Goal: Information Seeking & Learning: Learn about a topic

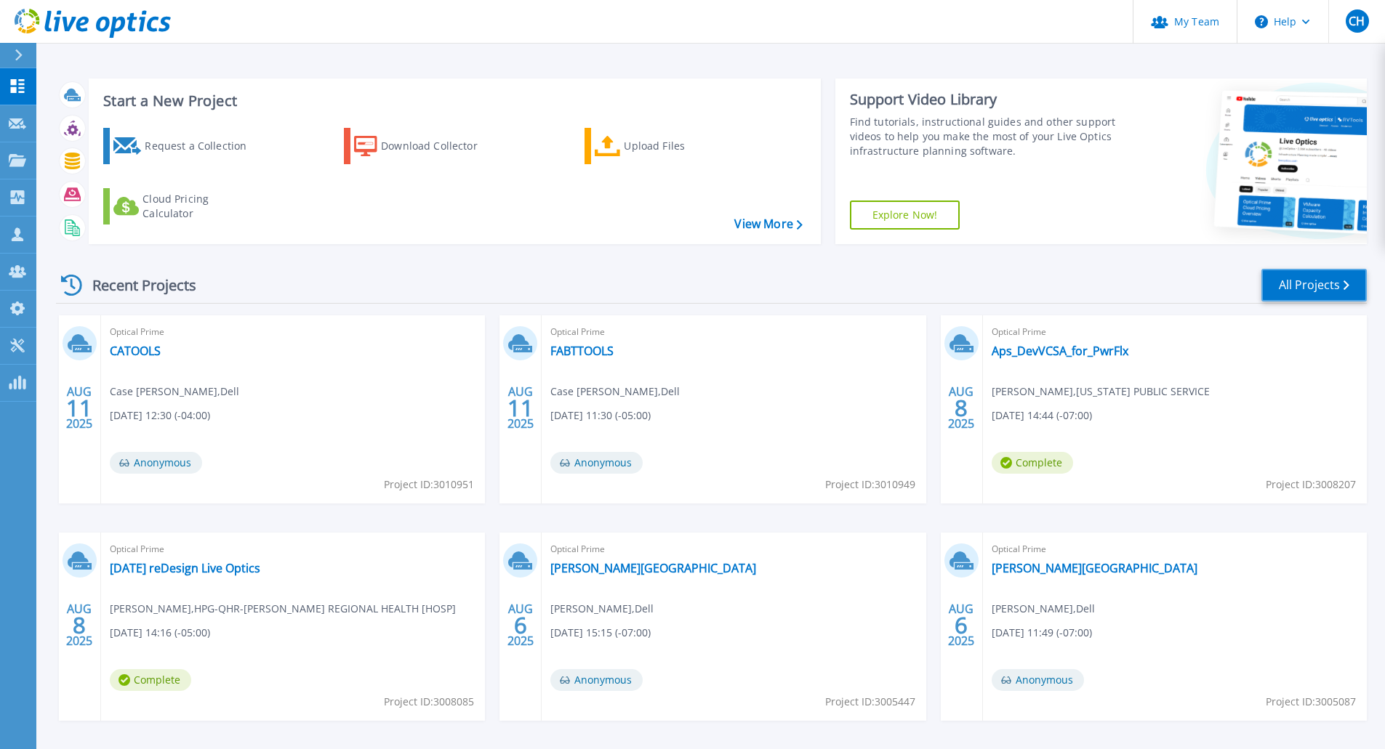
click at [1329, 289] on link "All Projects" at bounding box center [1313, 285] width 105 height 33
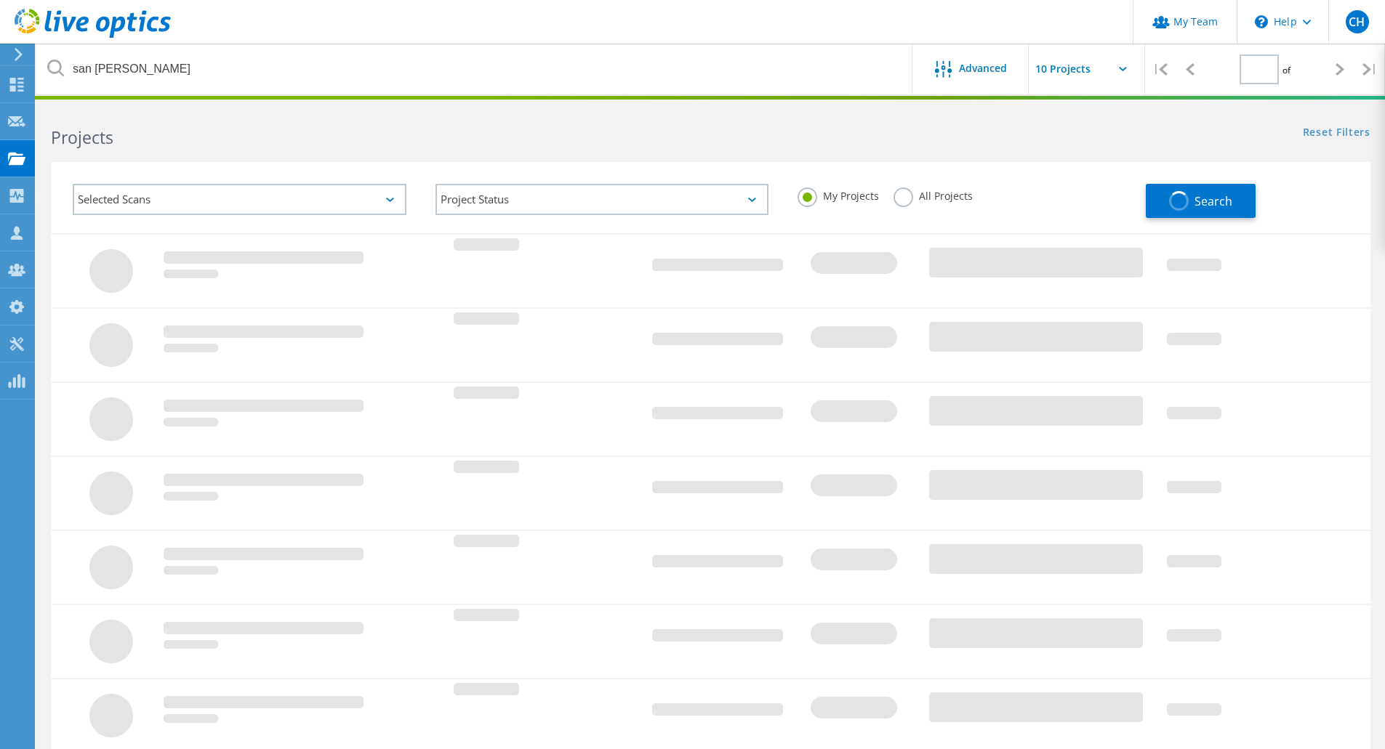
type input "1"
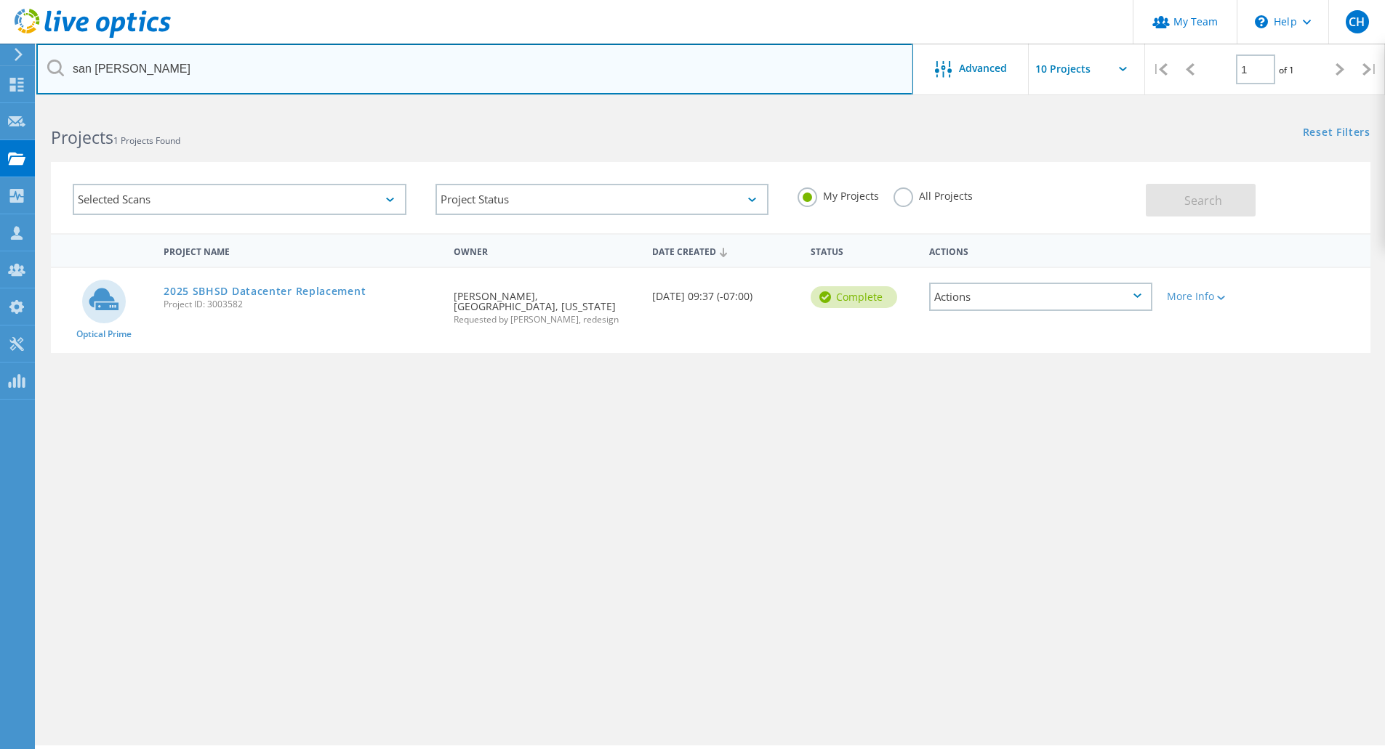
click at [253, 82] on input "san [PERSON_NAME]" at bounding box center [474, 69] width 877 height 51
type input "s"
type input "[PERSON_NAME]"
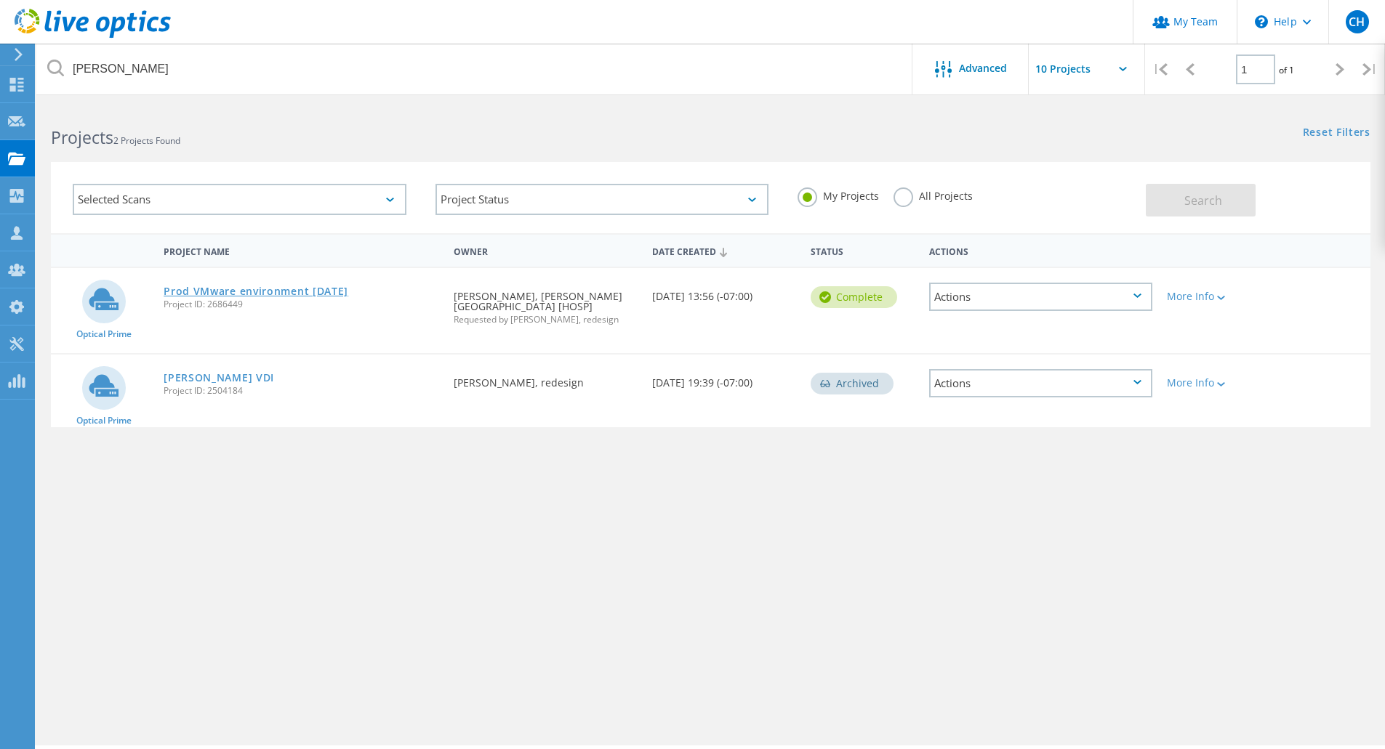
click at [271, 290] on link "Prod VMware environment [DATE]" at bounding box center [256, 291] width 185 height 10
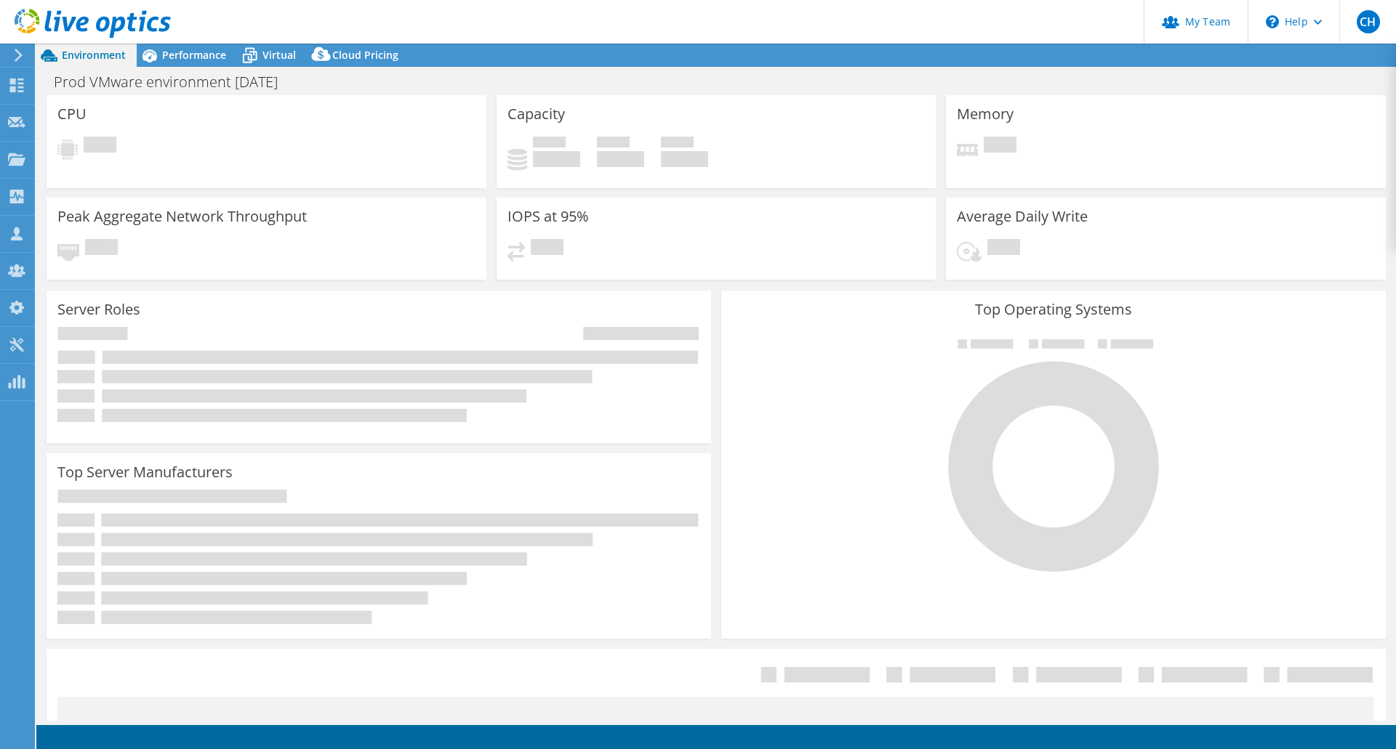
select select "USD"
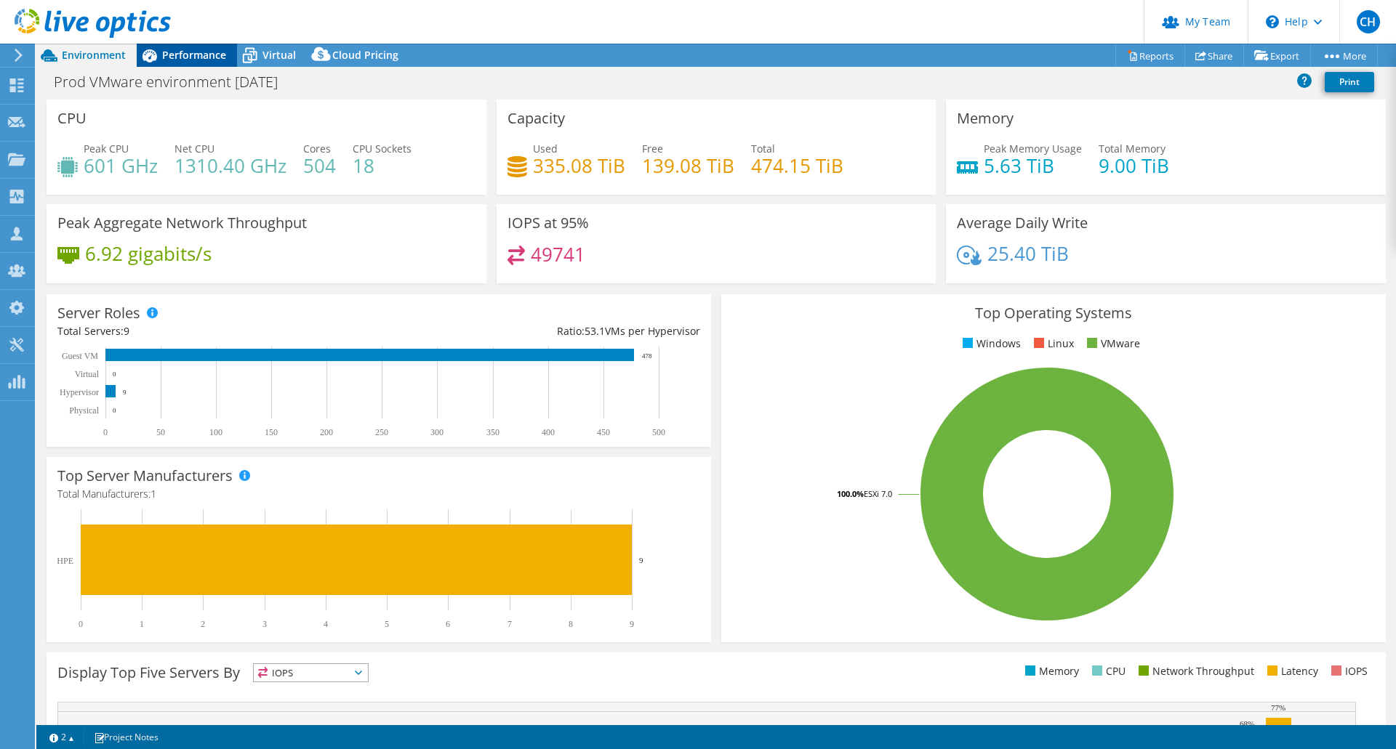
click at [166, 53] on span "Performance" at bounding box center [194, 55] width 64 height 14
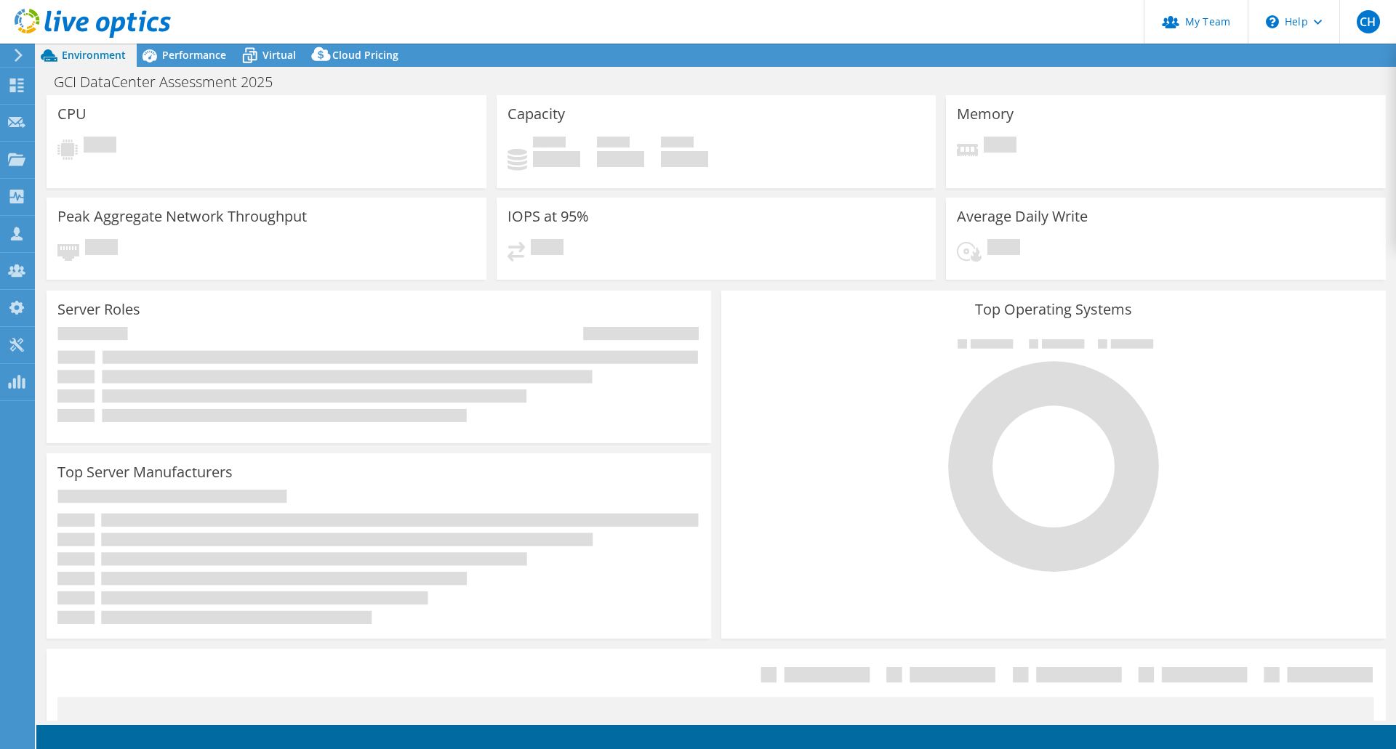
select select "USWest"
select select "USD"
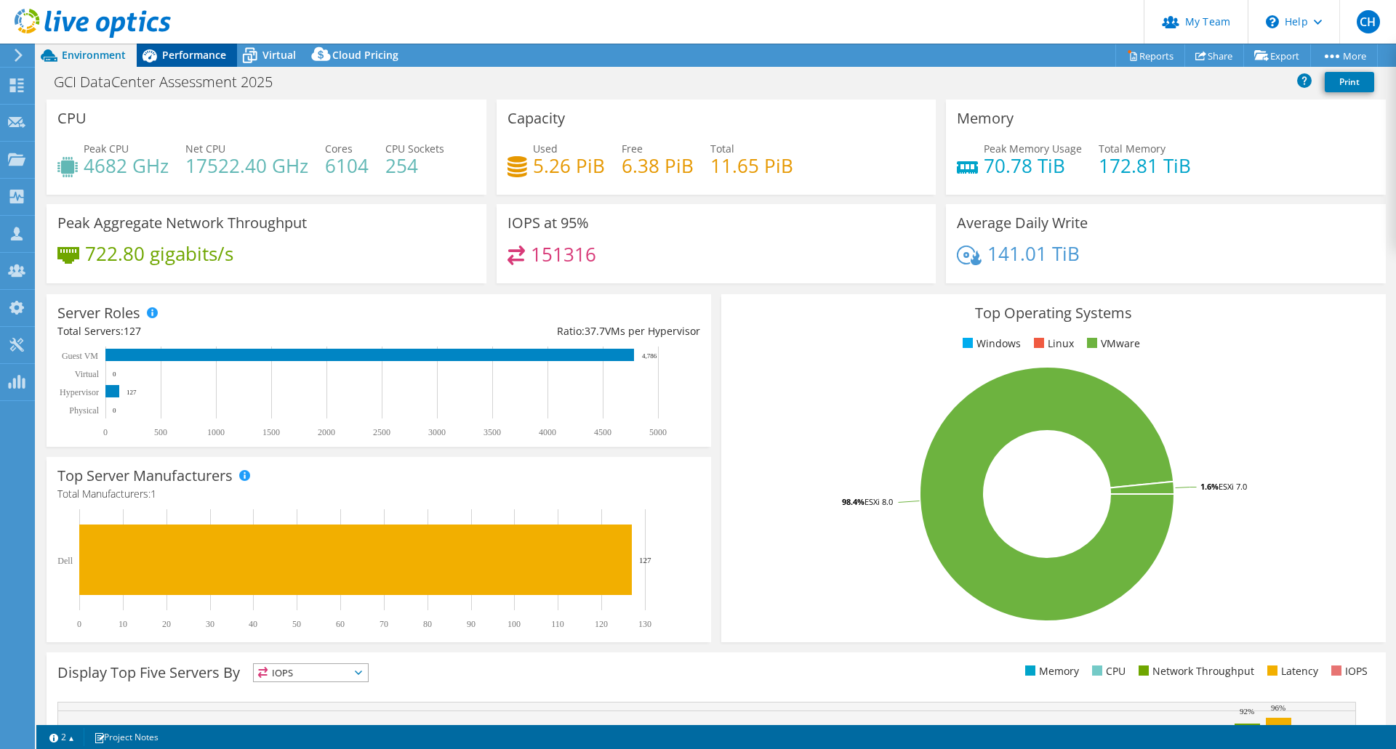
click at [193, 54] on span "Performance" at bounding box center [194, 55] width 64 height 14
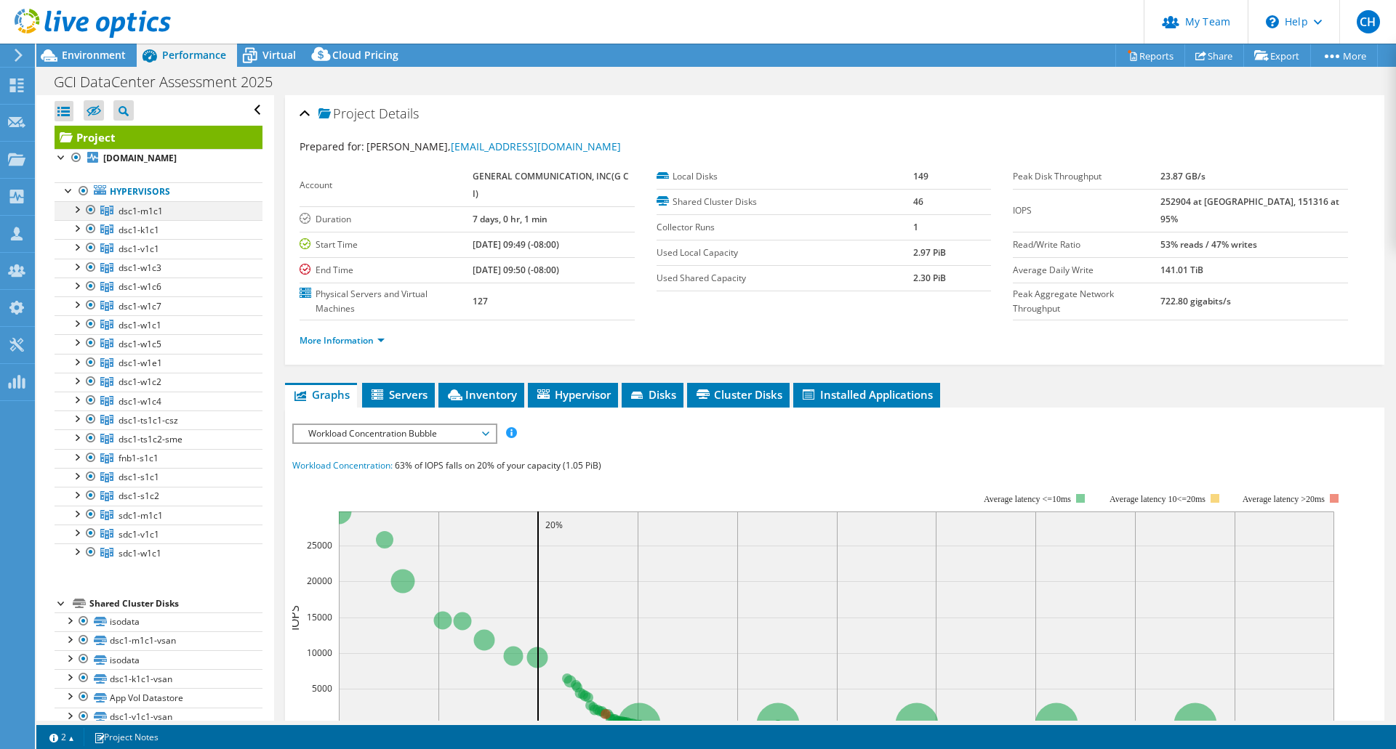
click at [79, 209] on div at bounding box center [76, 208] width 15 height 15
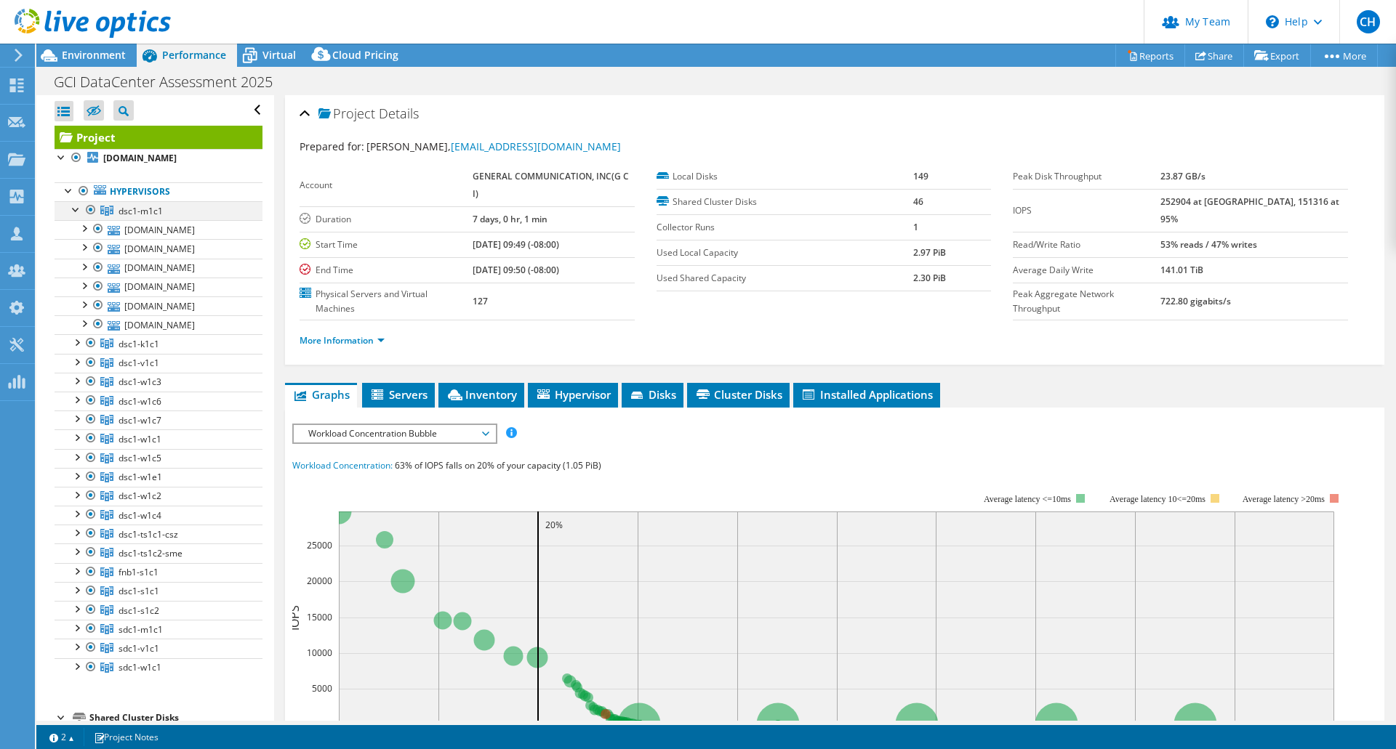
click at [79, 209] on div at bounding box center [76, 208] width 15 height 15
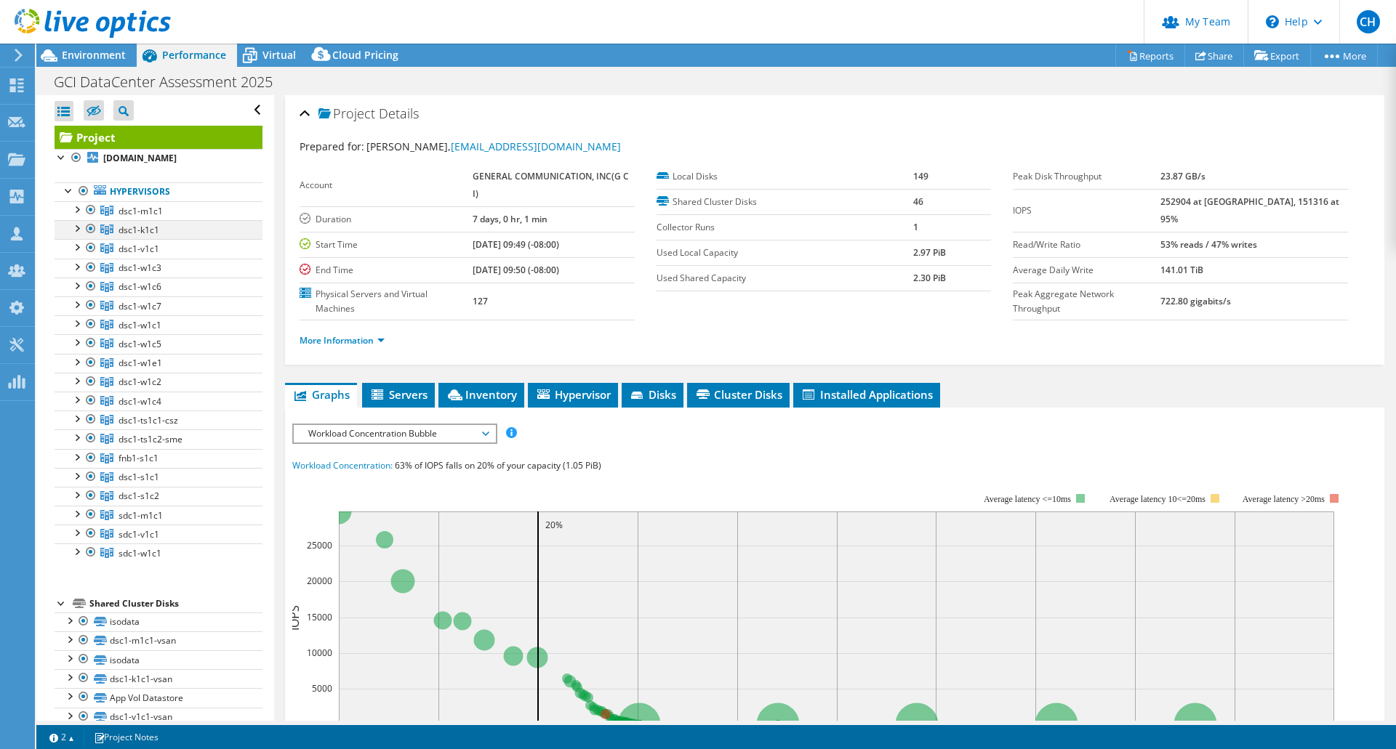
click at [76, 231] on div at bounding box center [76, 227] width 15 height 15
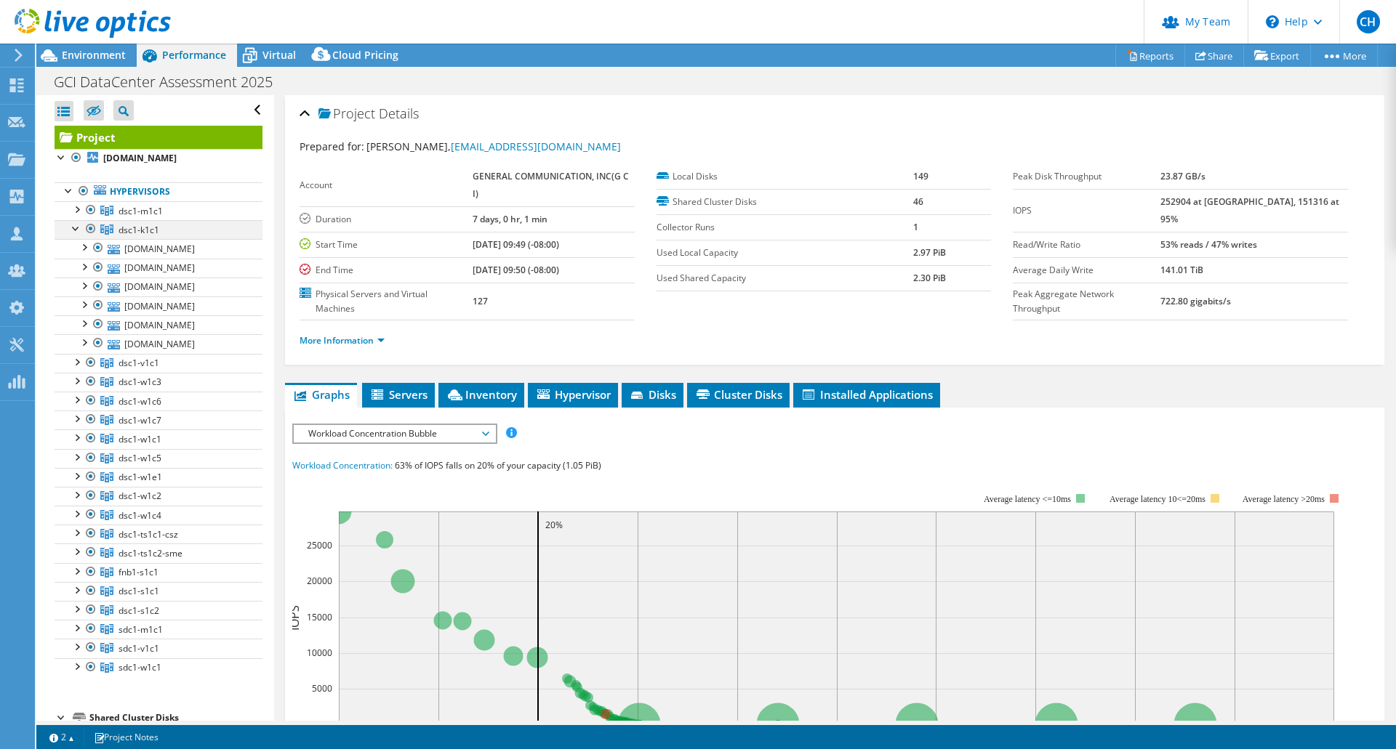
click at [76, 231] on div at bounding box center [76, 227] width 15 height 15
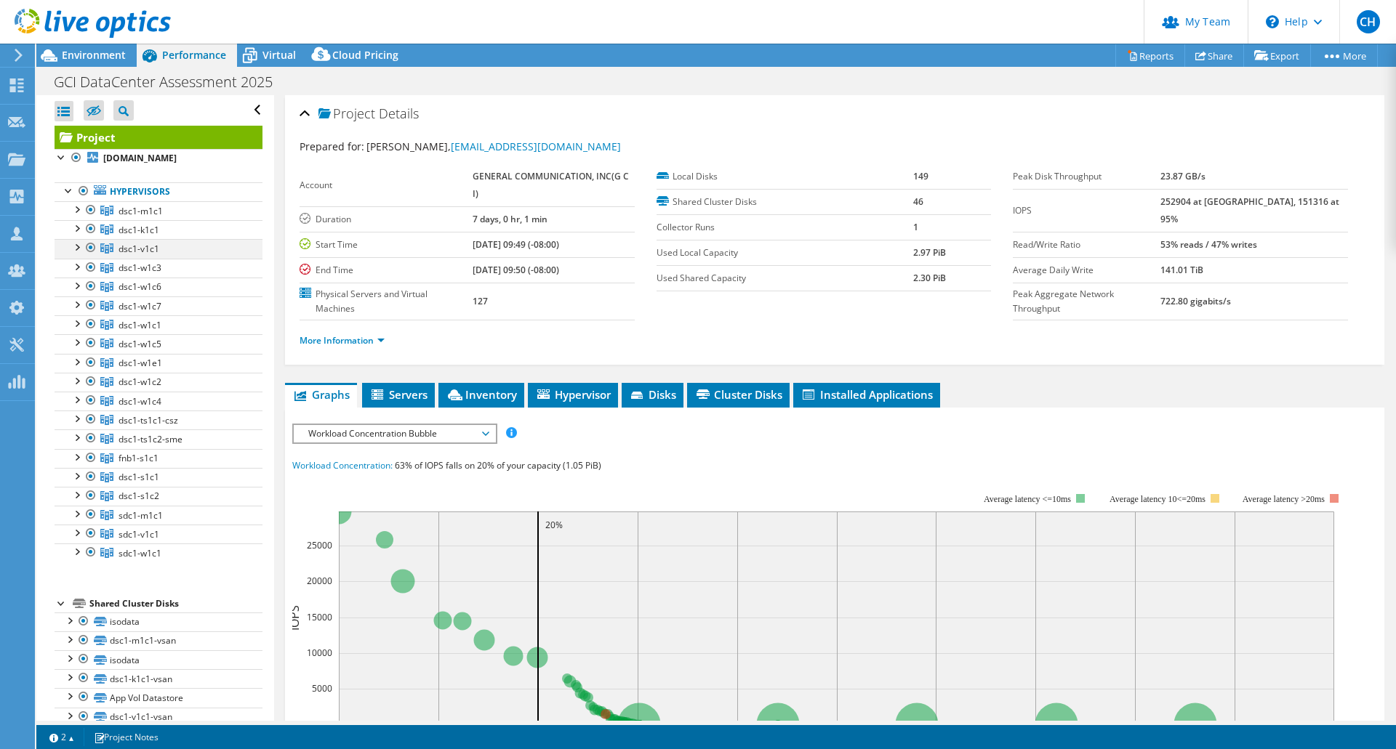
click at [78, 245] on div at bounding box center [76, 246] width 15 height 15
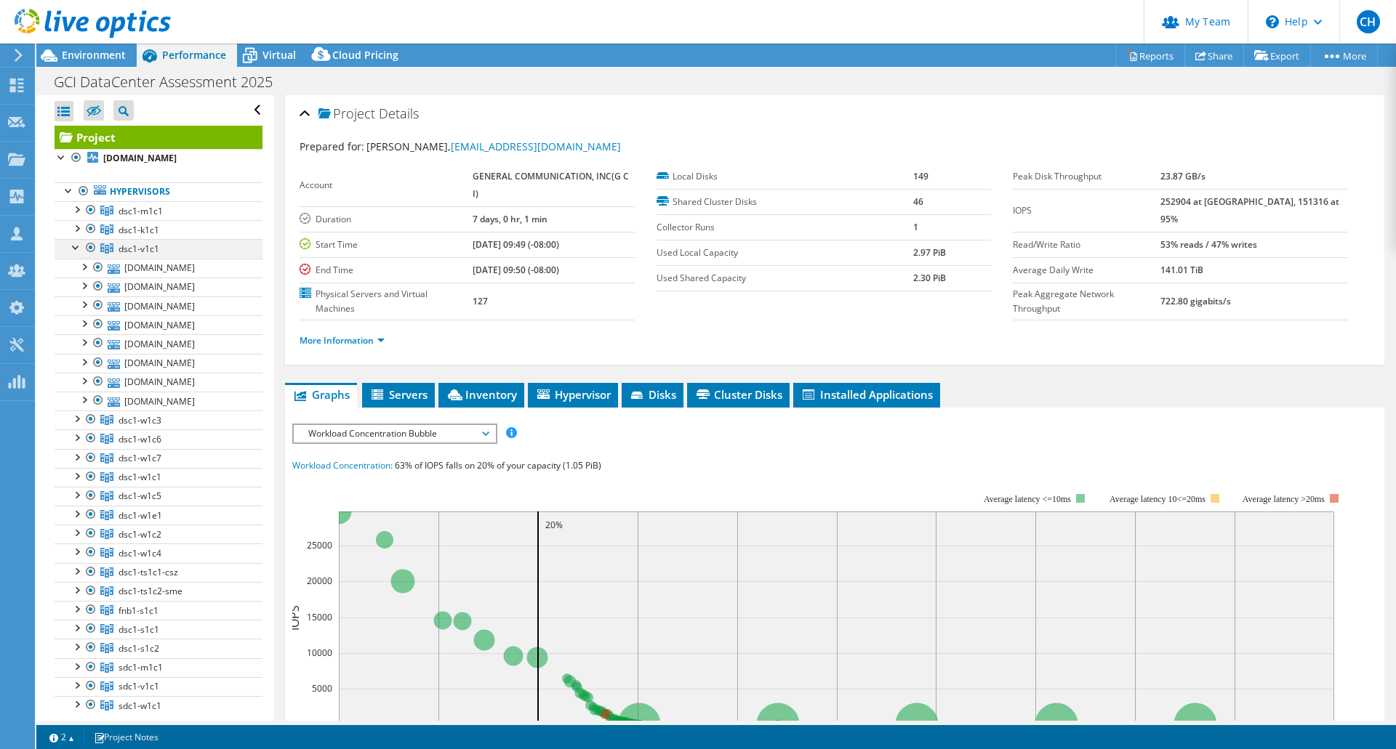
click at [78, 245] on div at bounding box center [76, 246] width 15 height 15
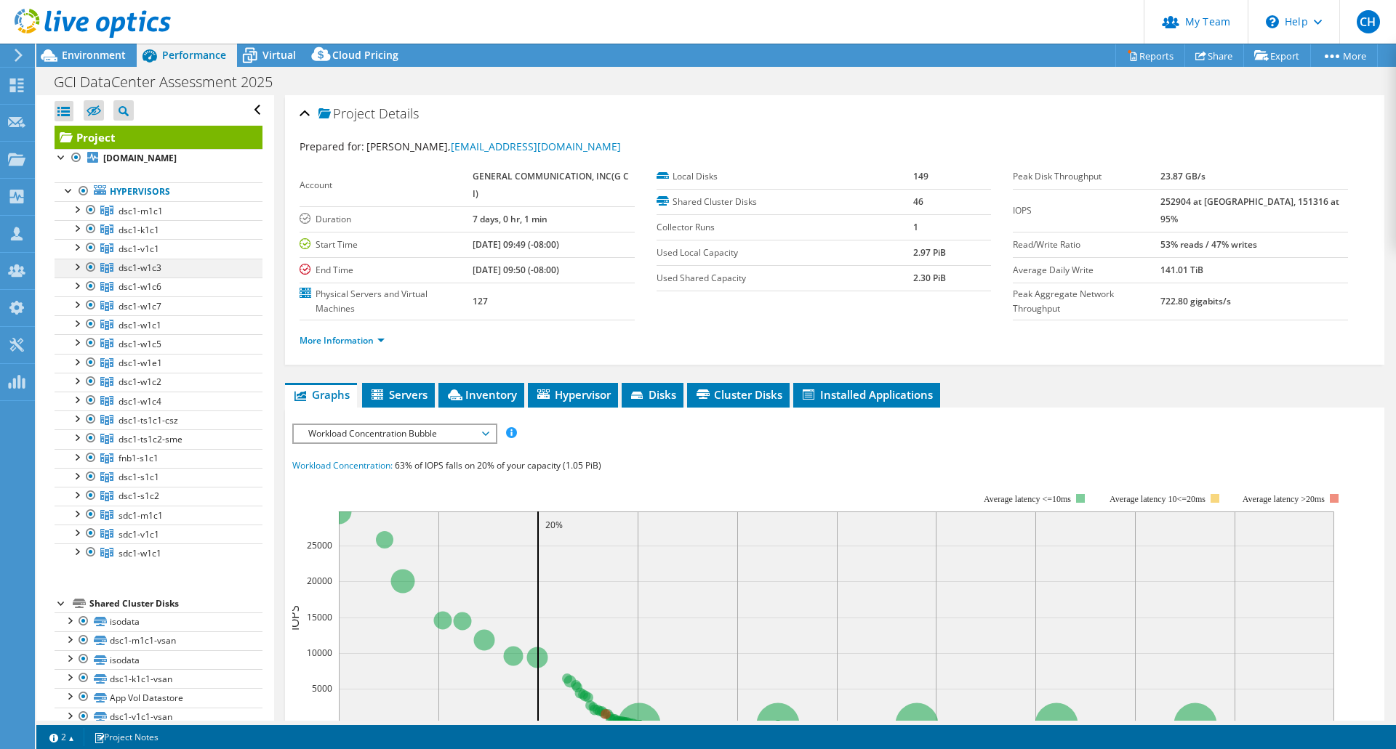
click at [77, 262] on div at bounding box center [76, 266] width 15 height 15
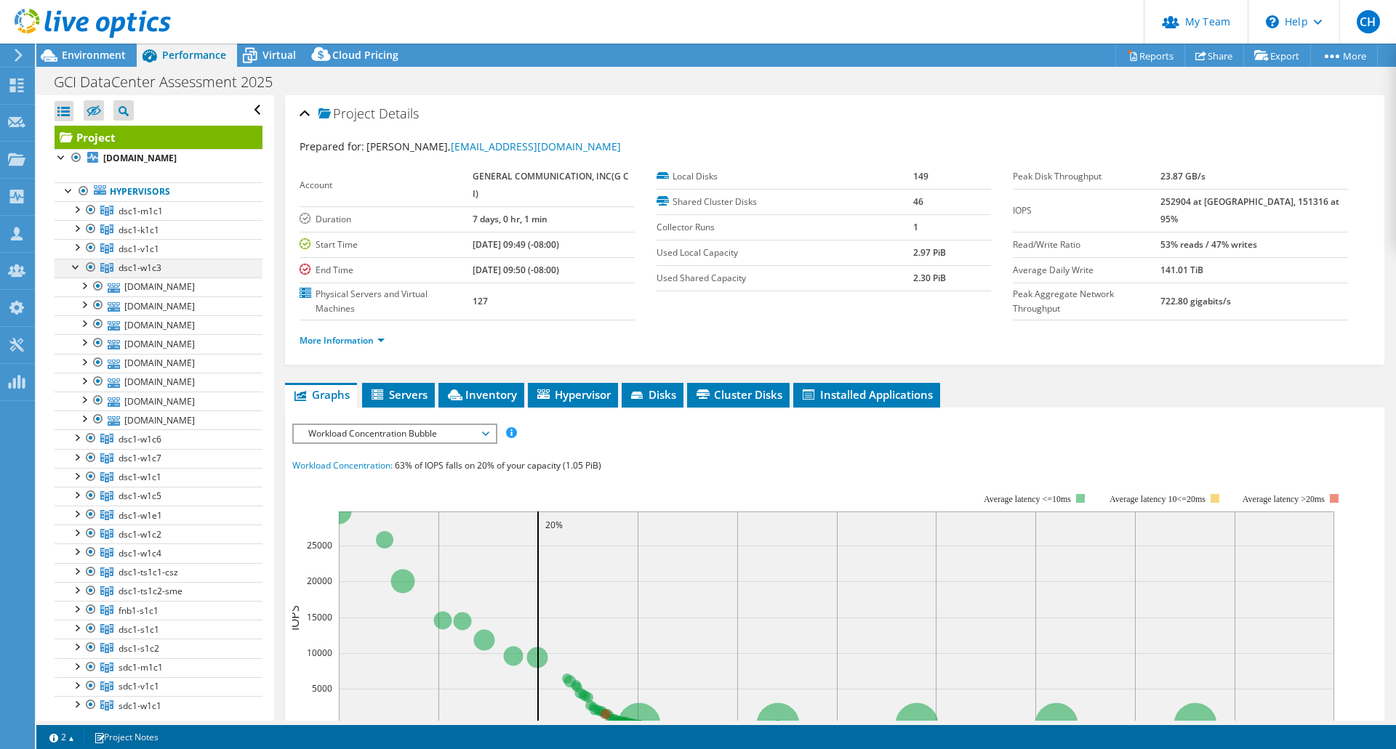
click at [77, 262] on div at bounding box center [76, 266] width 15 height 15
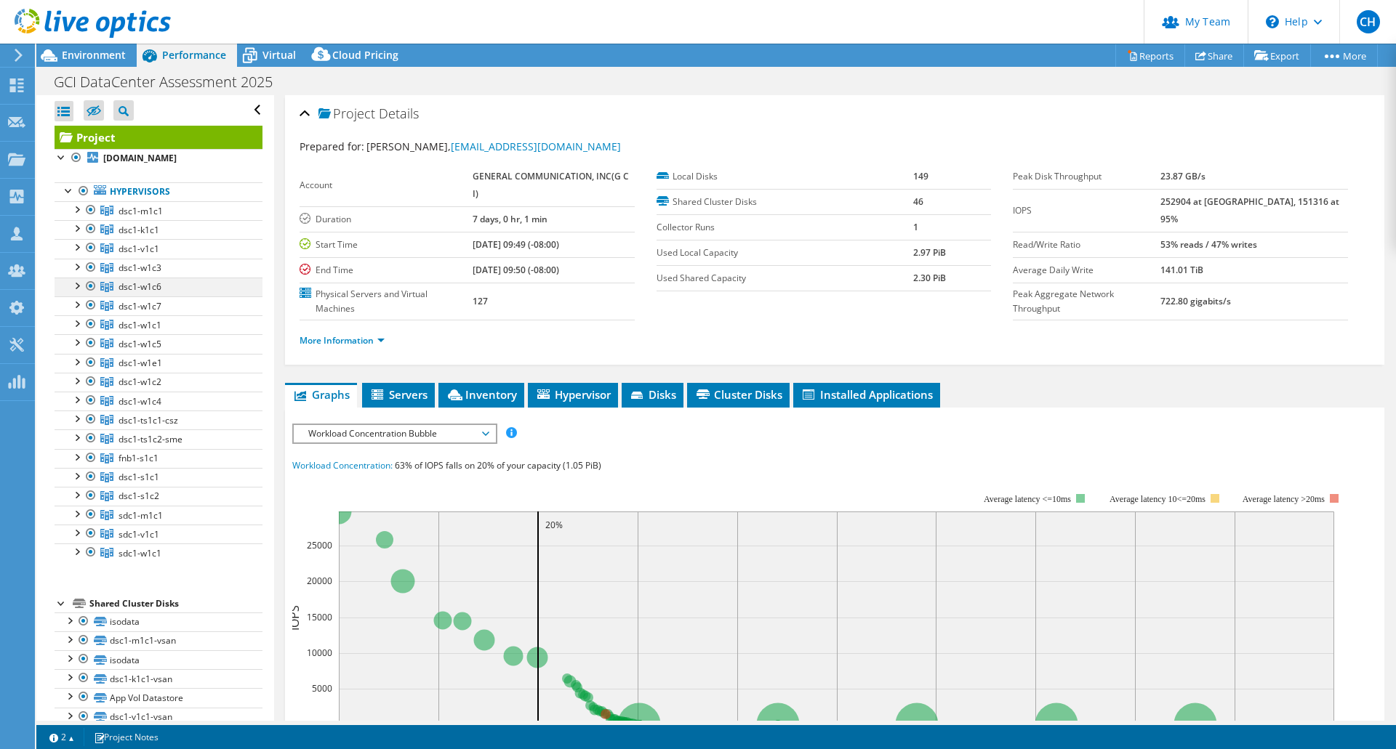
click at [78, 286] on div at bounding box center [76, 285] width 15 height 15
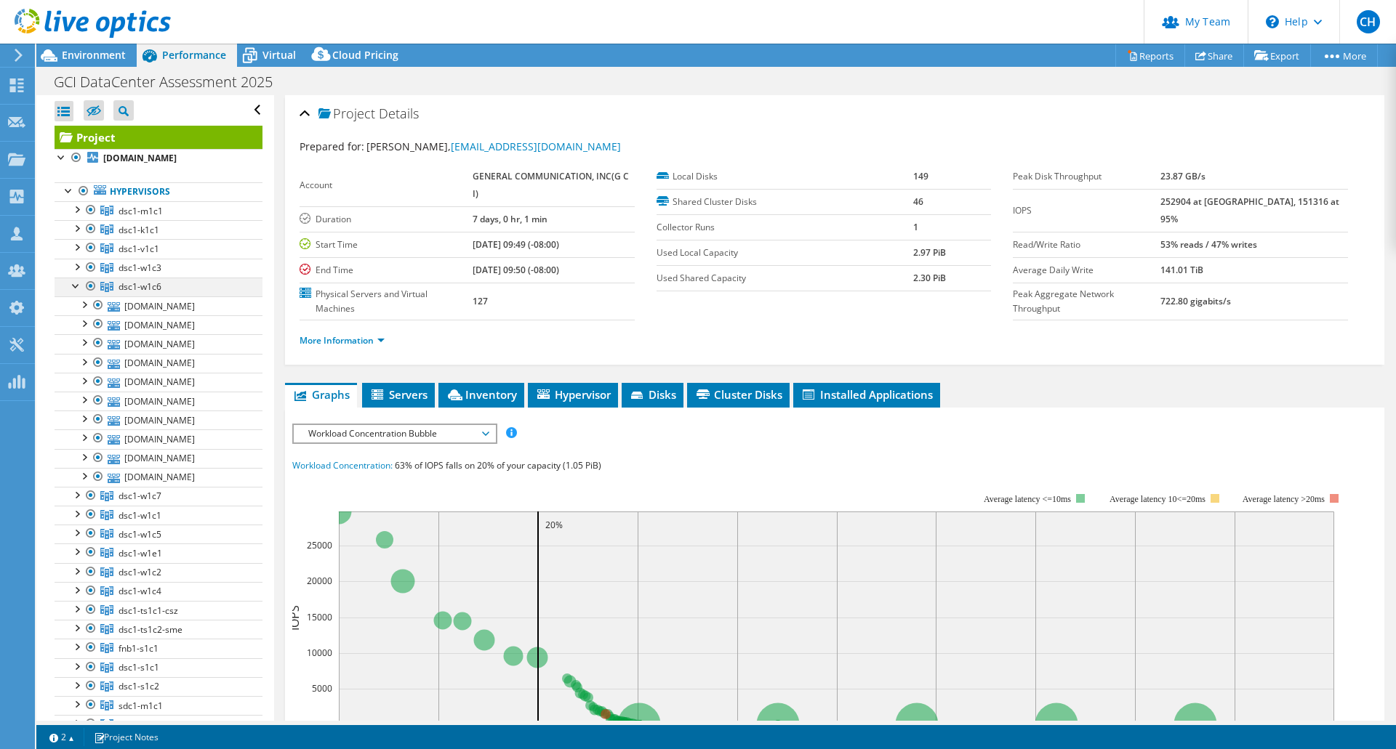
click at [78, 286] on div at bounding box center [76, 285] width 15 height 15
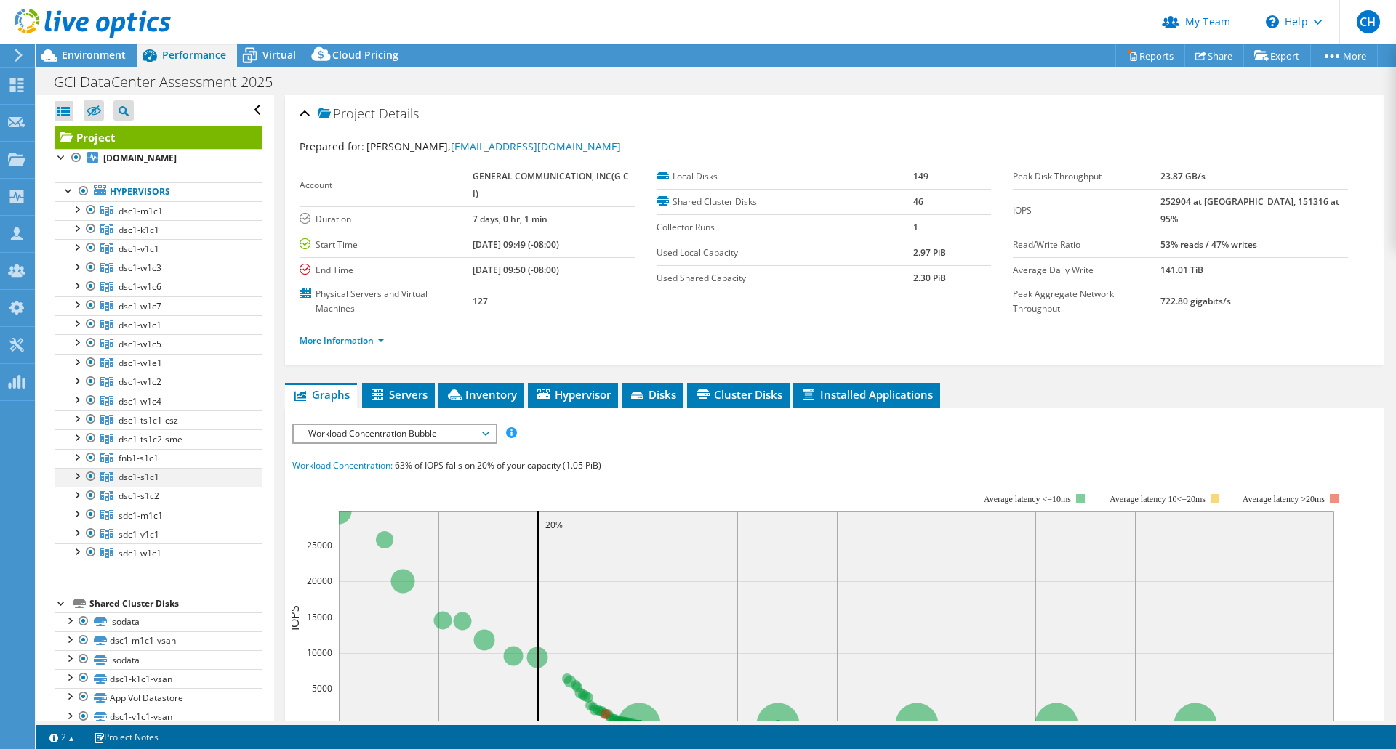
click at [76, 477] on div at bounding box center [76, 475] width 15 height 15
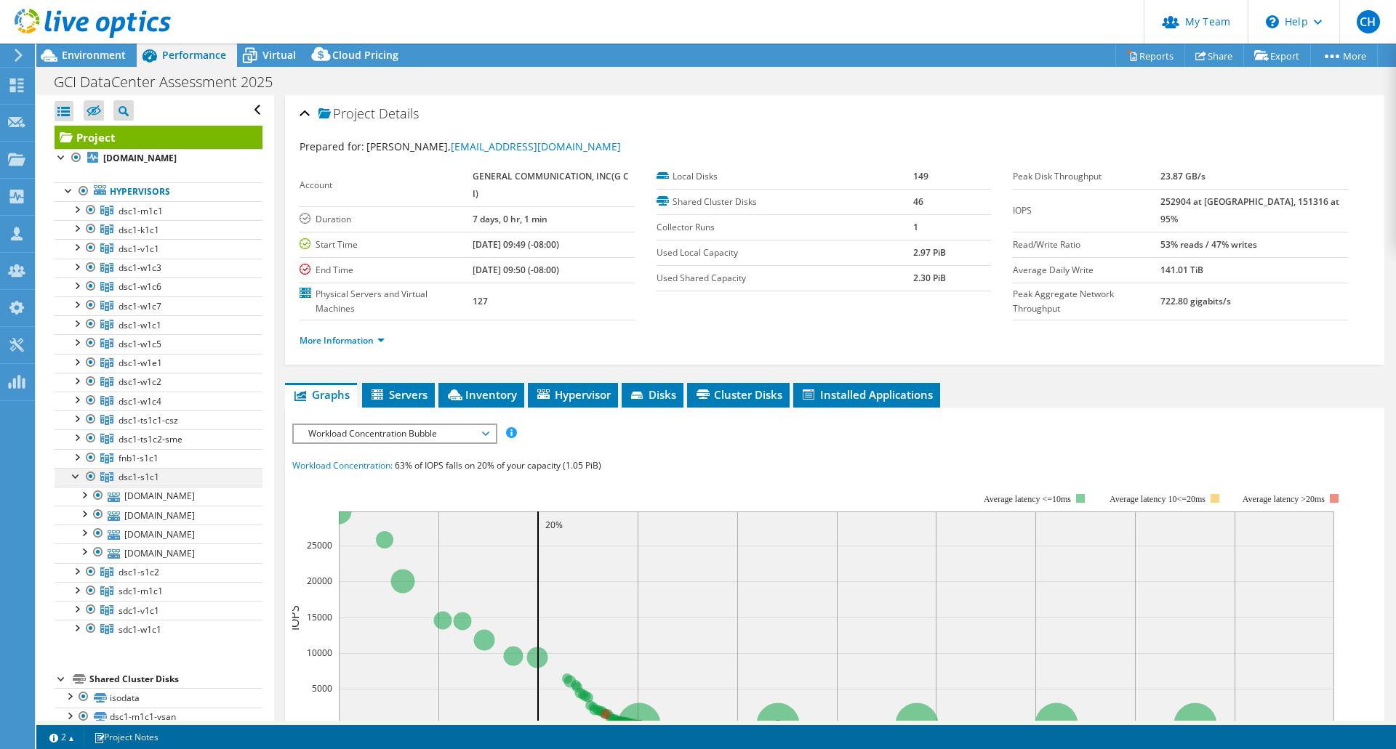
click at [76, 476] on div at bounding box center [76, 475] width 15 height 15
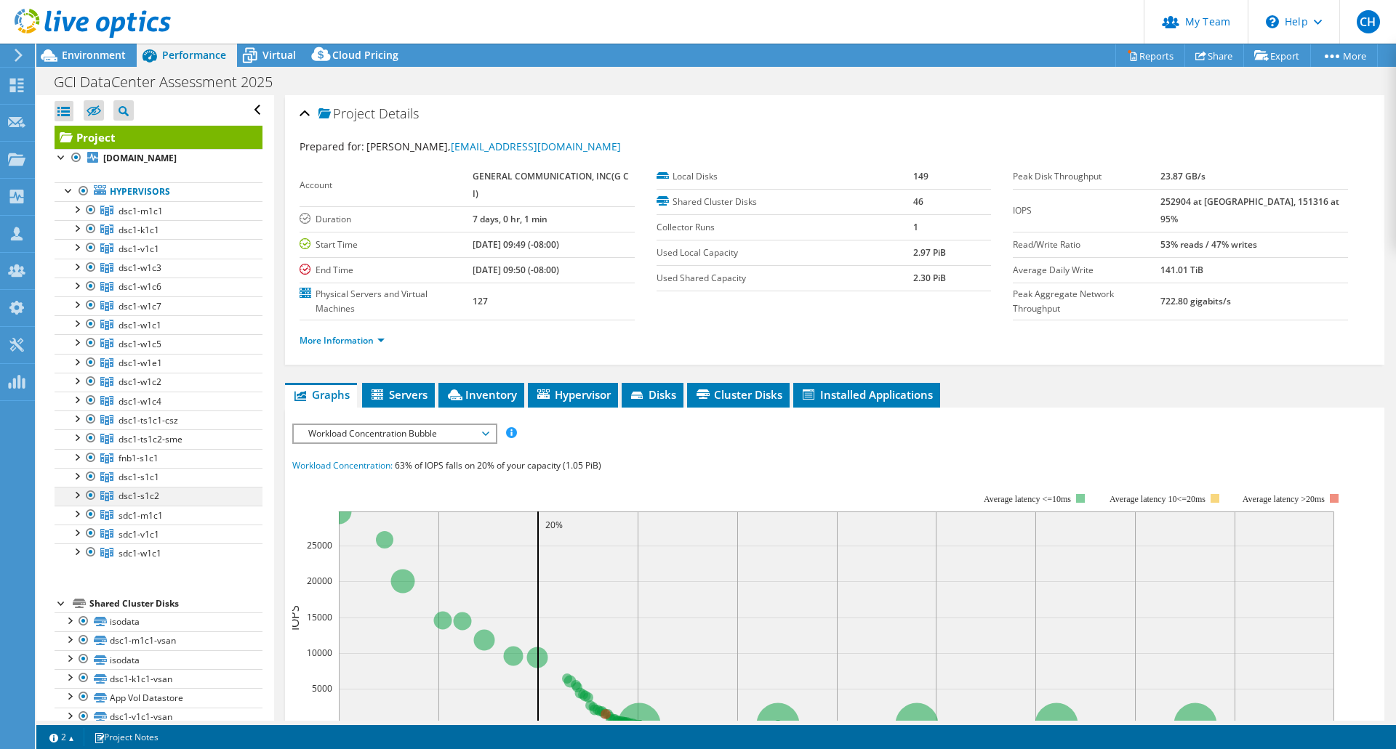
click at [76, 496] on div at bounding box center [76, 494] width 15 height 15
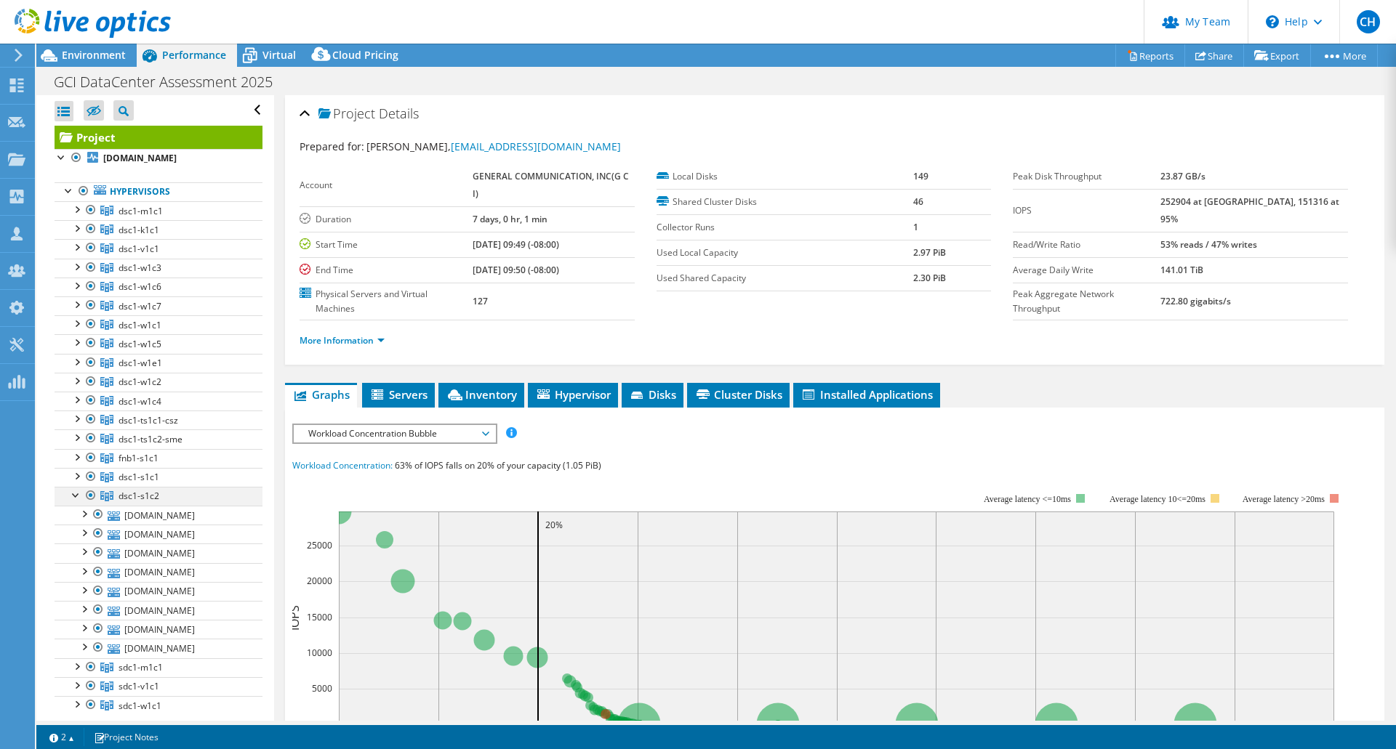
click at [76, 496] on div at bounding box center [76, 494] width 15 height 15
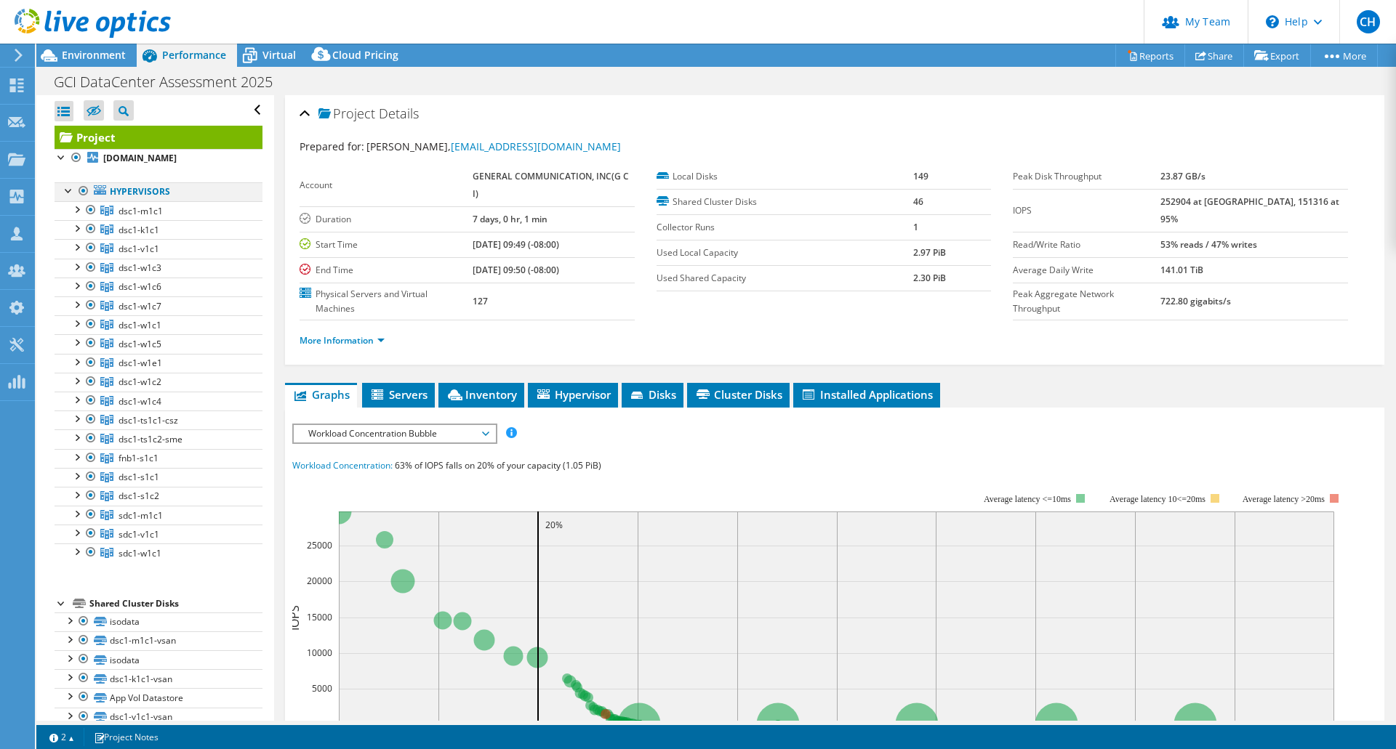
click at [87, 189] on div at bounding box center [83, 190] width 15 height 17
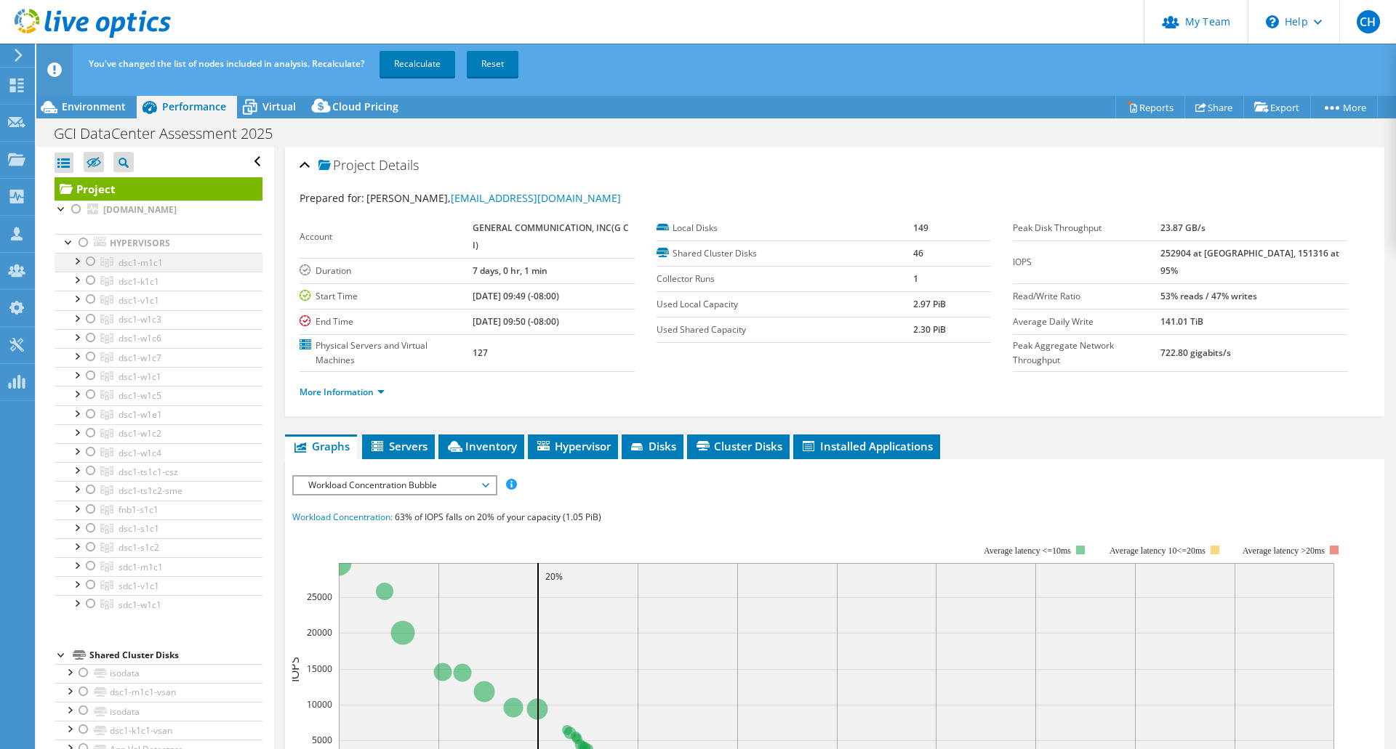
click at [91, 262] on div at bounding box center [91, 261] width 15 height 17
click at [90, 258] on div at bounding box center [91, 261] width 15 height 17
click at [92, 281] on div at bounding box center [91, 280] width 15 height 17
click at [413, 60] on link "Recalculate" at bounding box center [417, 64] width 76 height 26
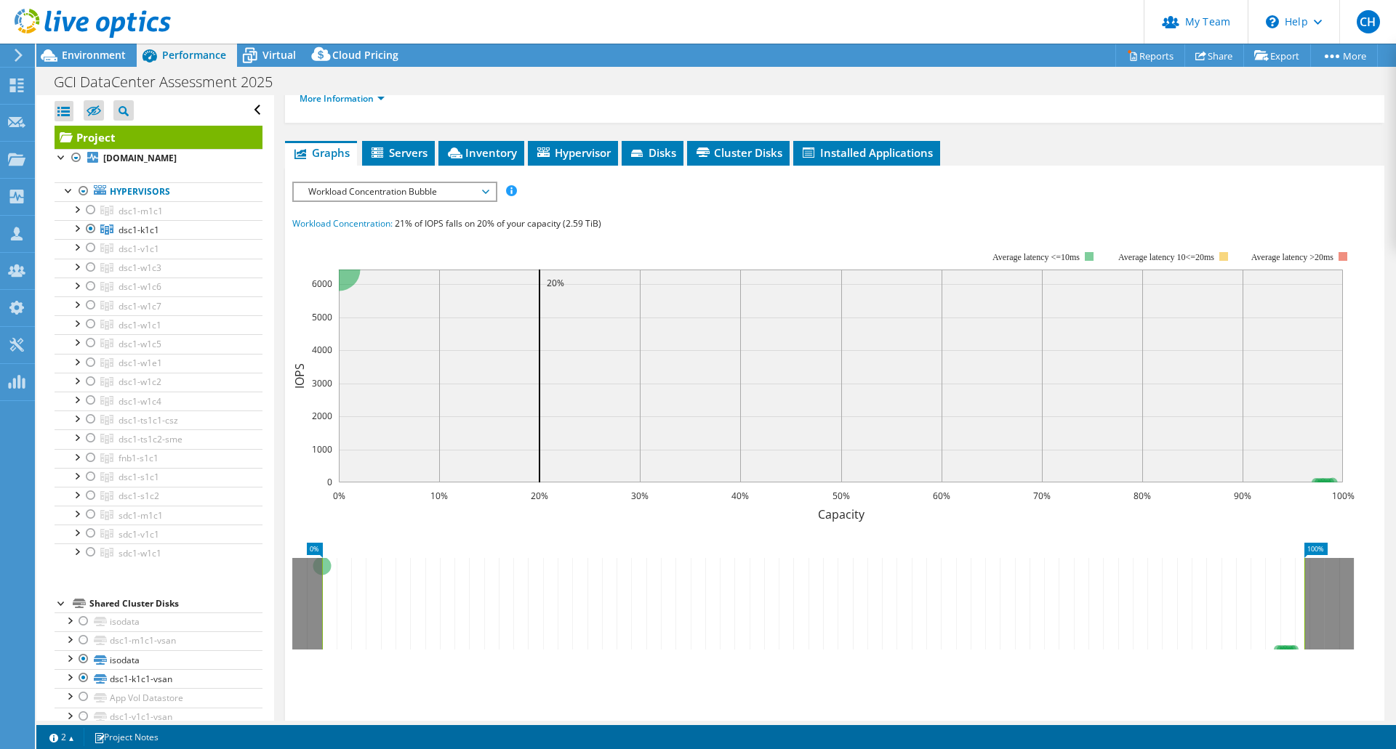
scroll to position [121, 0]
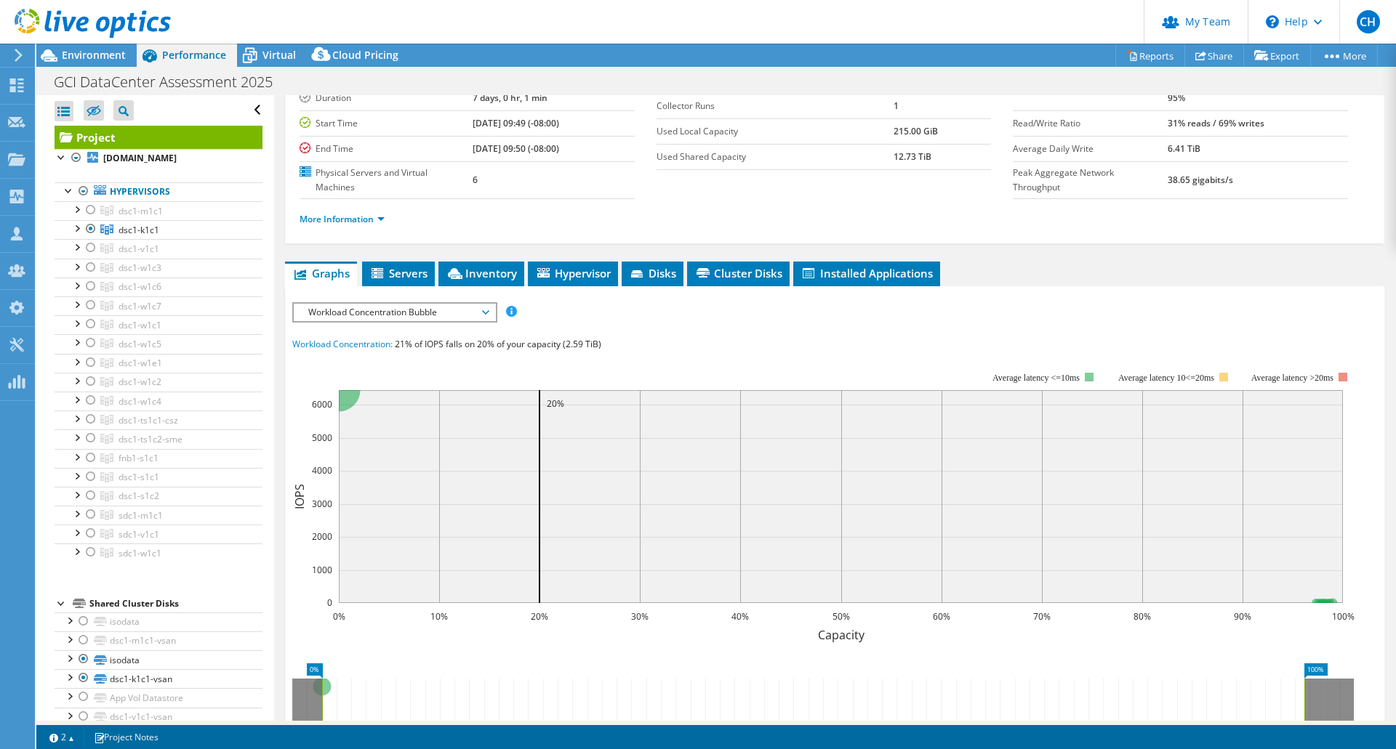
click at [486, 310] on span "Workload Concentration Bubble" at bounding box center [394, 312] width 187 height 17
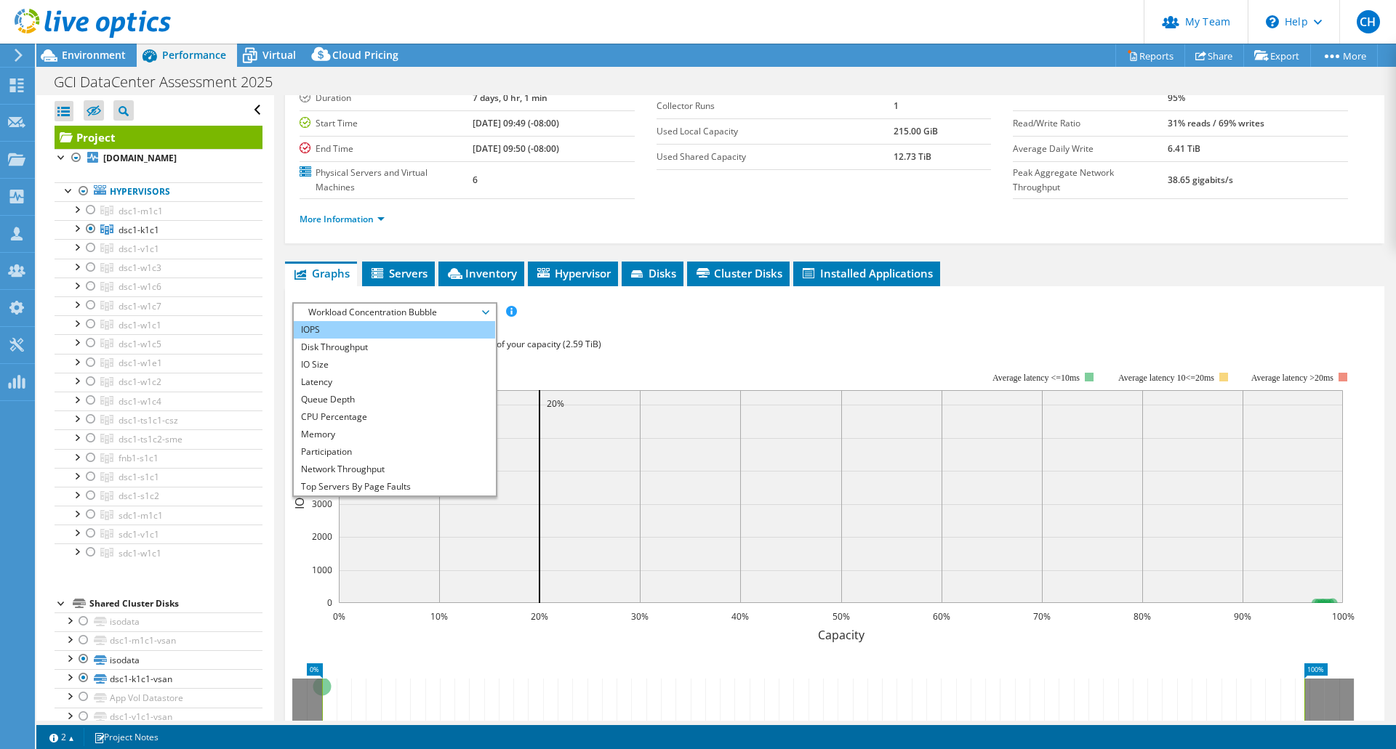
click at [430, 329] on li "IOPS" at bounding box center [394, 329] width 201 height 17
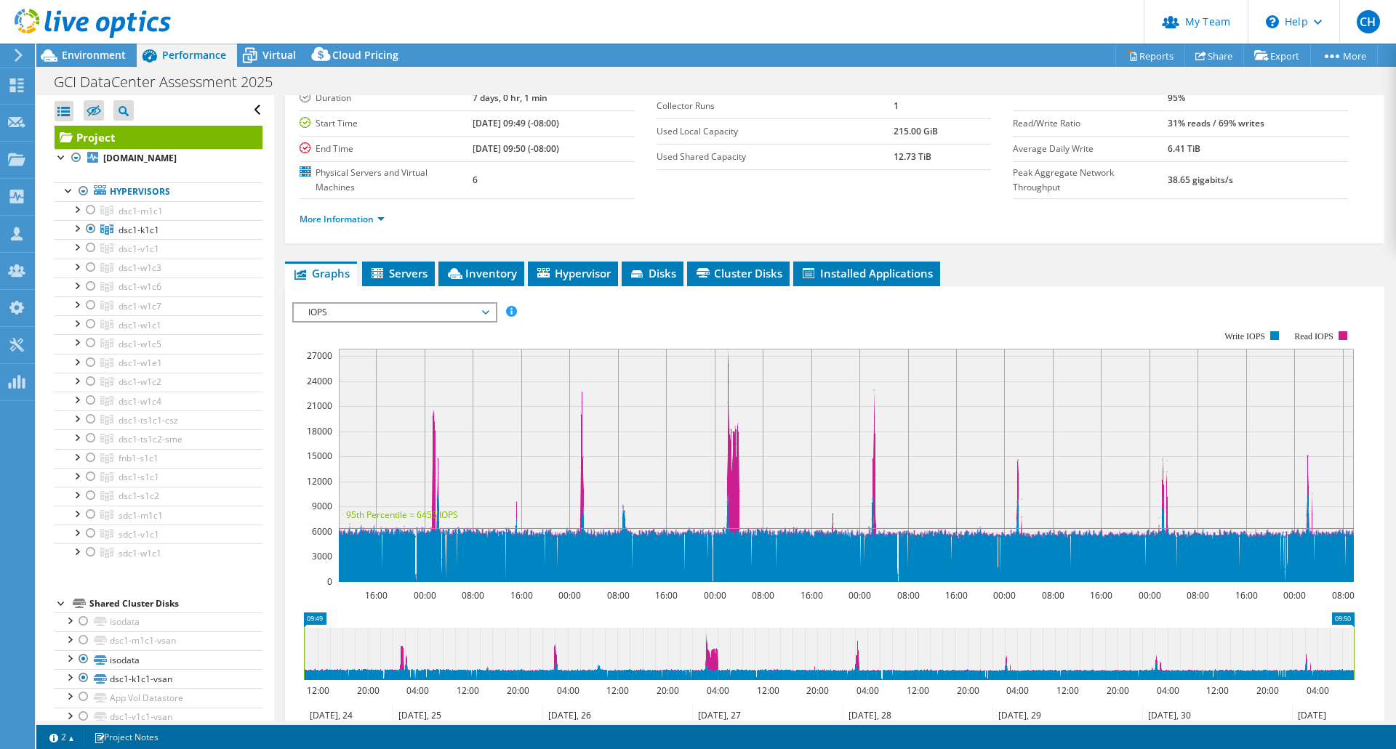
click at [488, 308] on span "IOPS" at bounding box center [394, 312] width 187 height 17
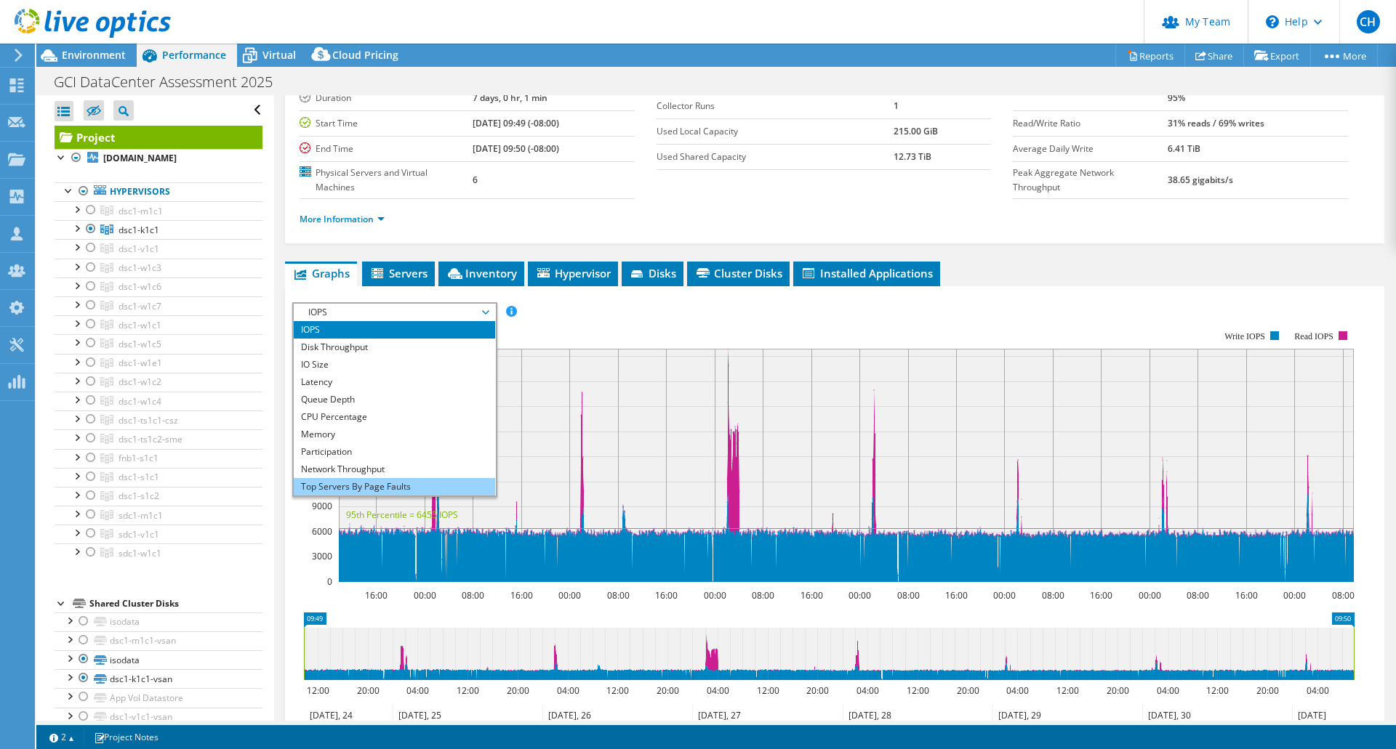
click at [418, 481] on li "Top Servers By Page Faults" at bounding box center [394, 486] width 201 height 17
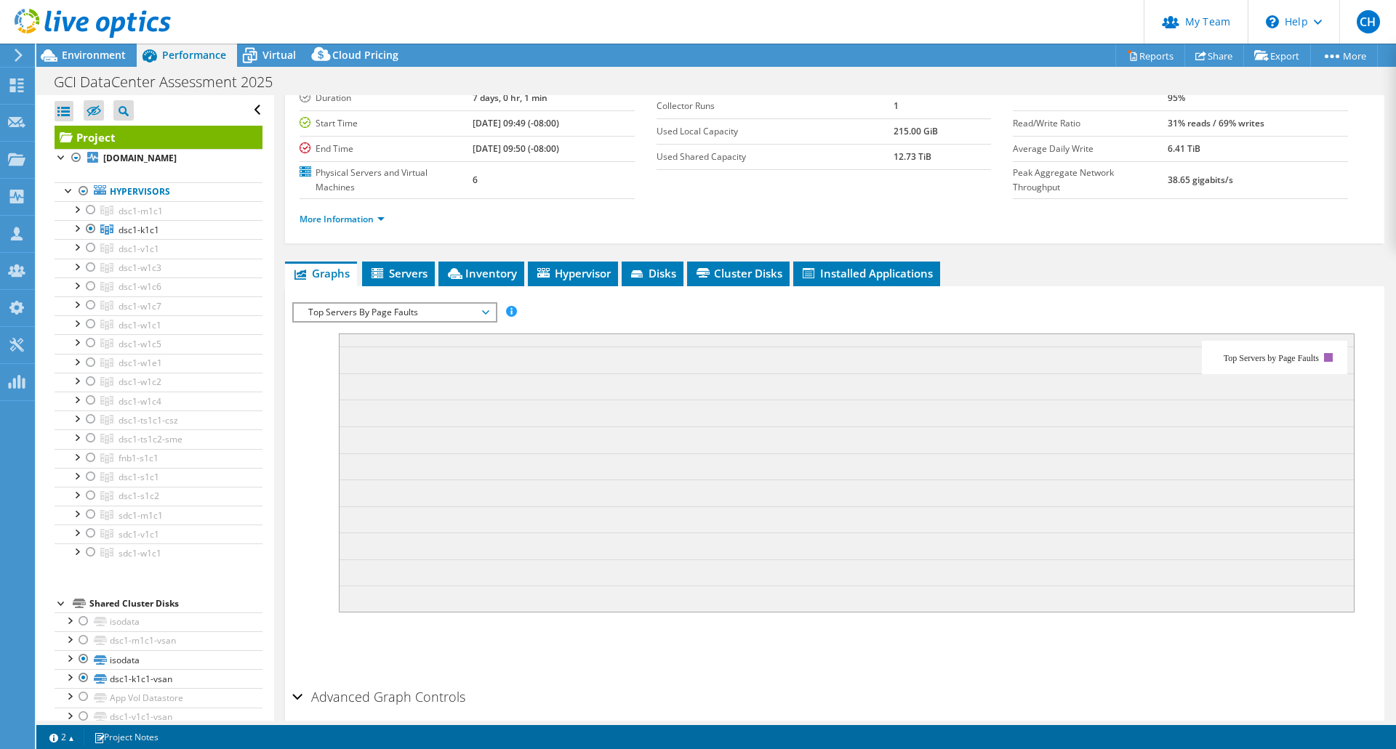
click at [456, 313] on span "Top Servers By Page Faults" at bounding box center [394, 312] width 187 height 17
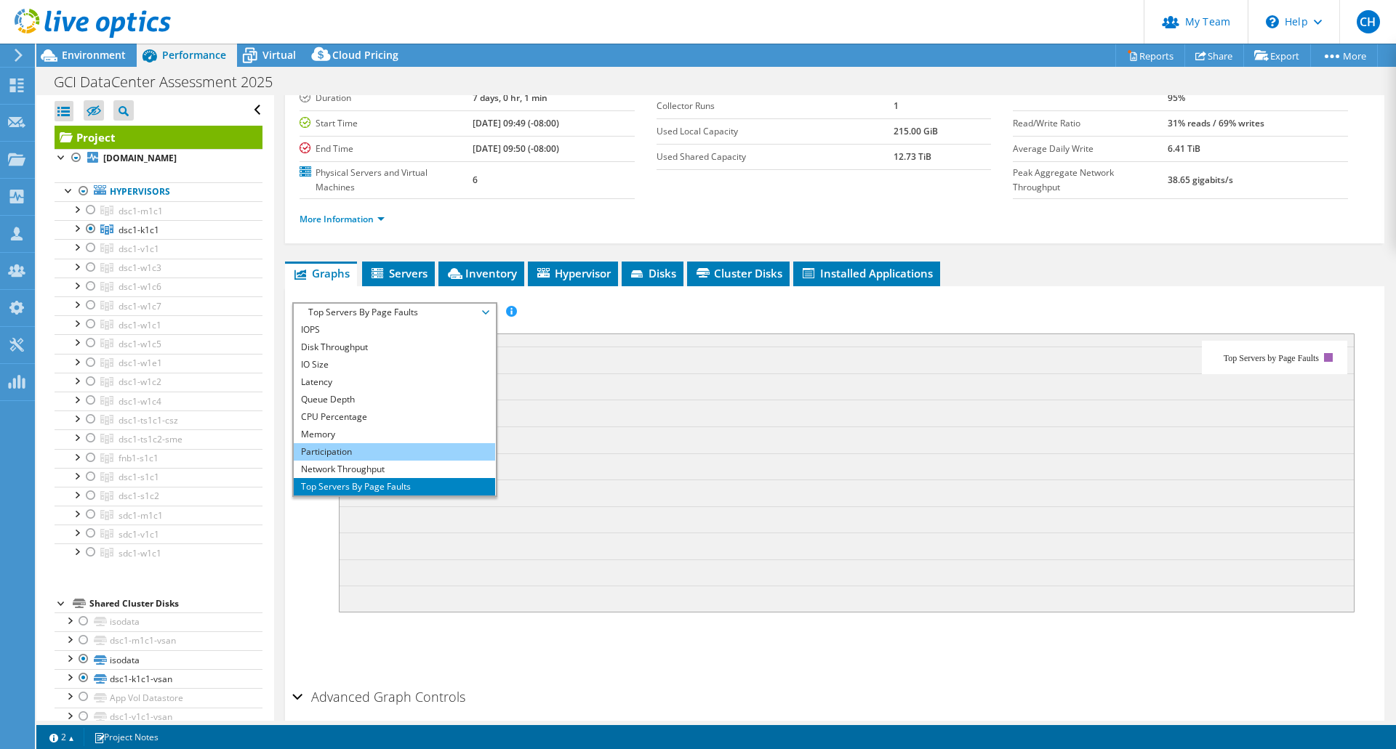
click at [430, 447] on li "Participation" at bounding box center [394, 451] width 201 height 17
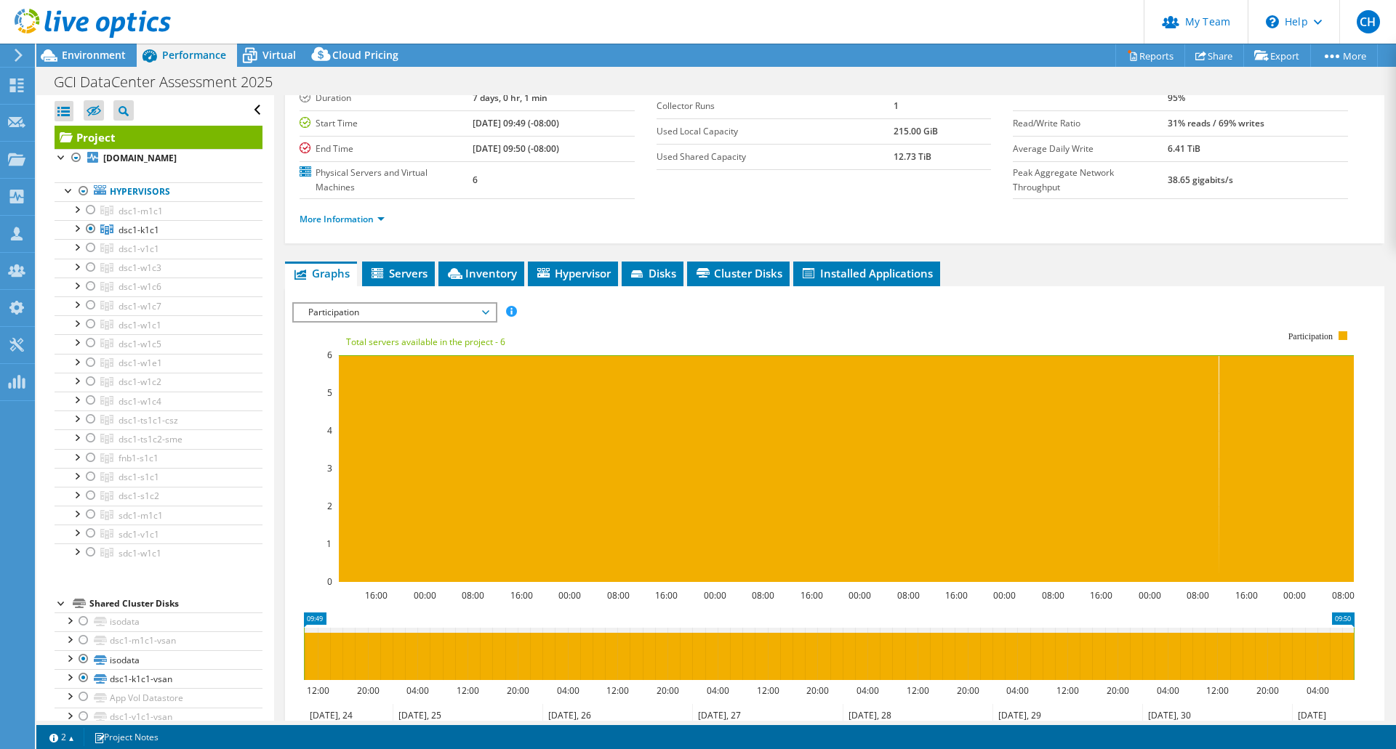
click at [454, 313] on span "Participation" at bounding box center [394, 312] width 187 height 17
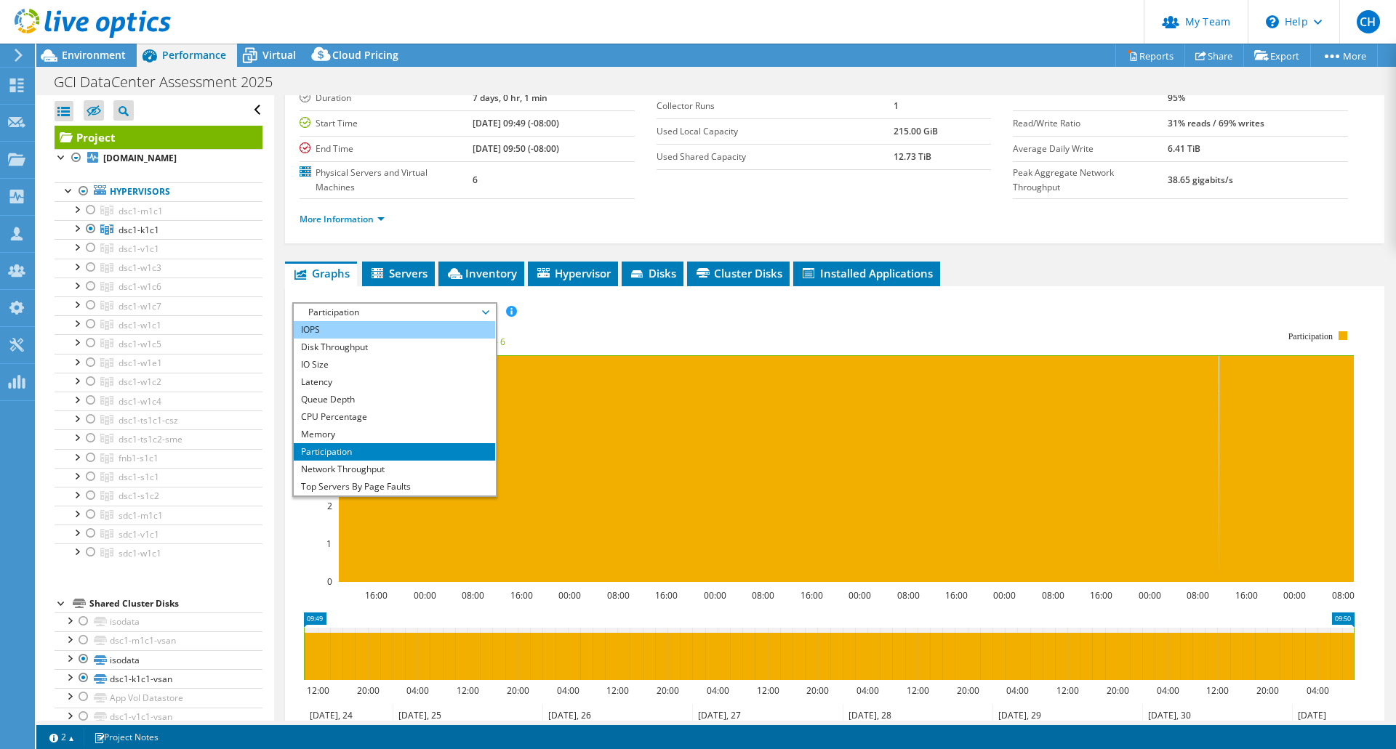
click at [451, 324] on li "IOPS" at bounding box center [394, 329] width 201 height 17
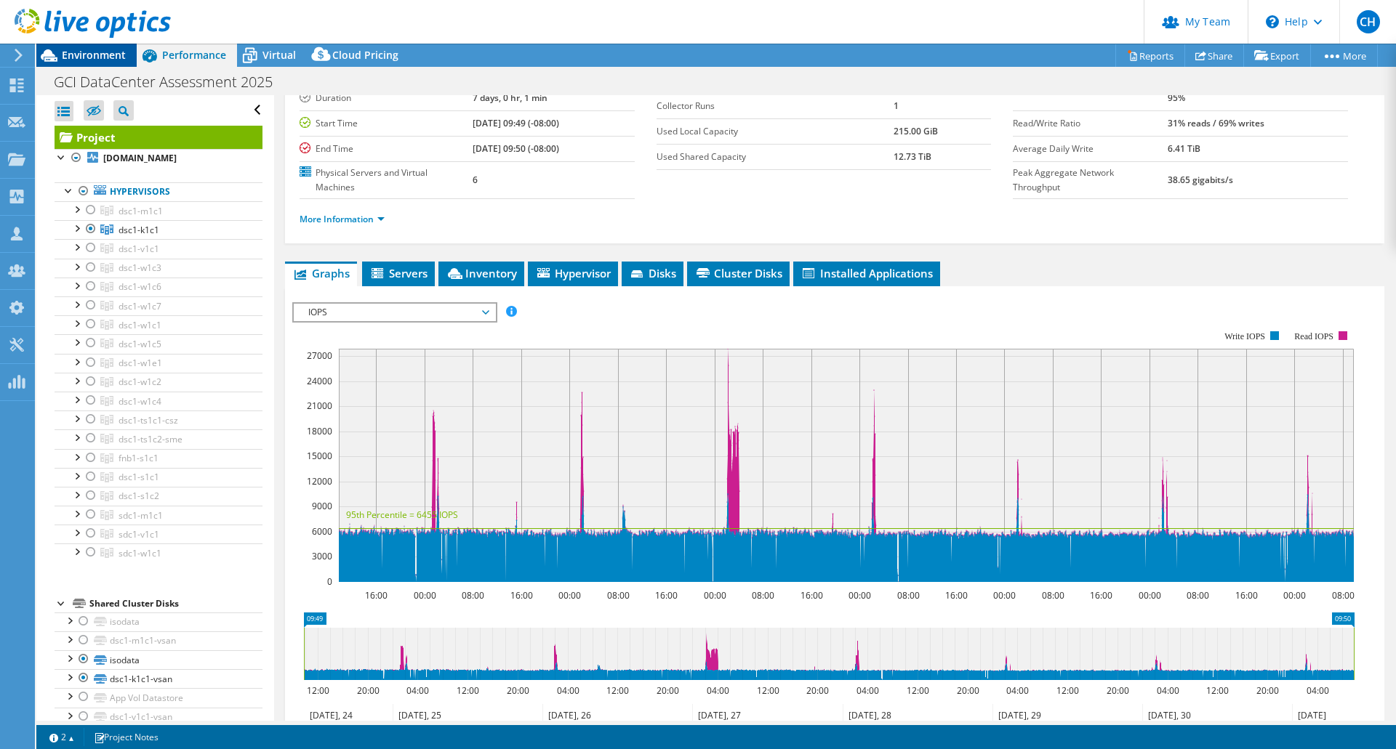
click at [71, 51] on span "Environment" at bounding box center [94, 55] width 64 height 14
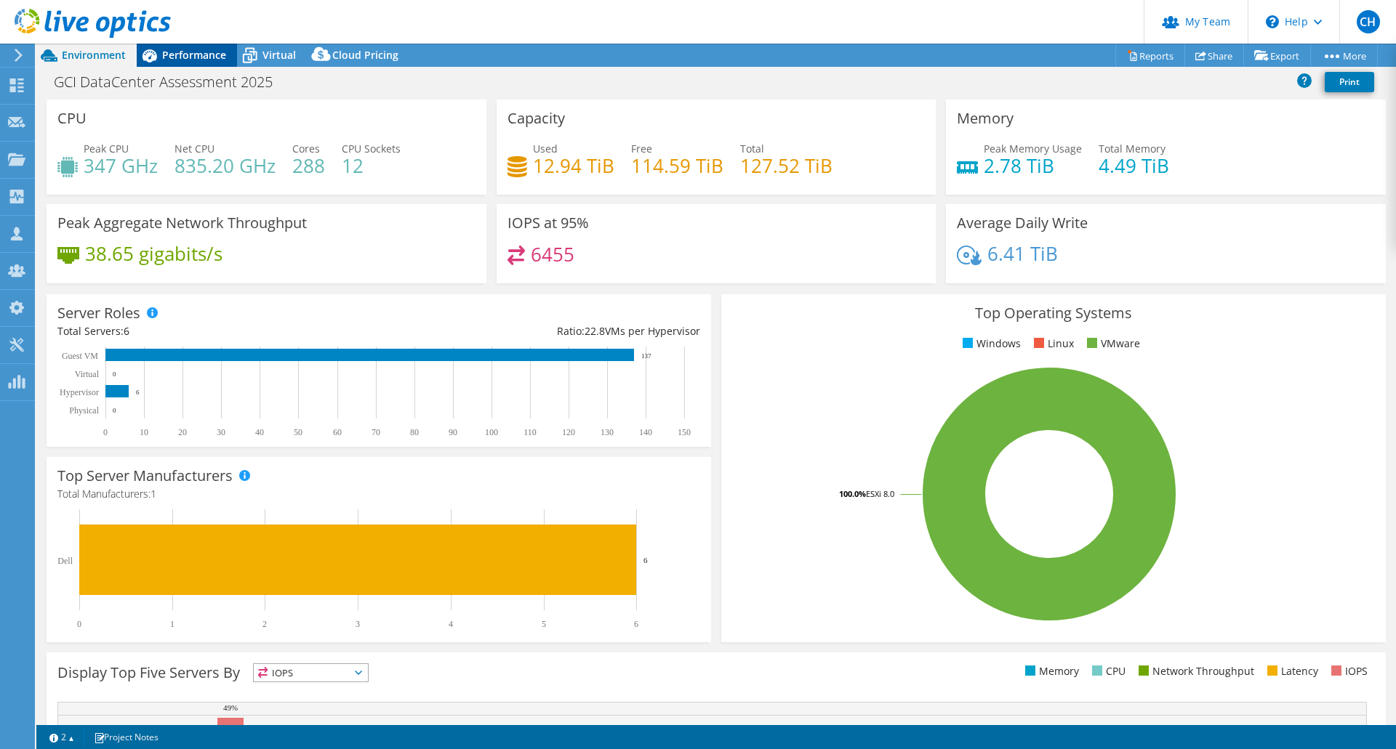
click at [192, 59] on span "Performance" at bounding box center [194, 55] width 64 height 14
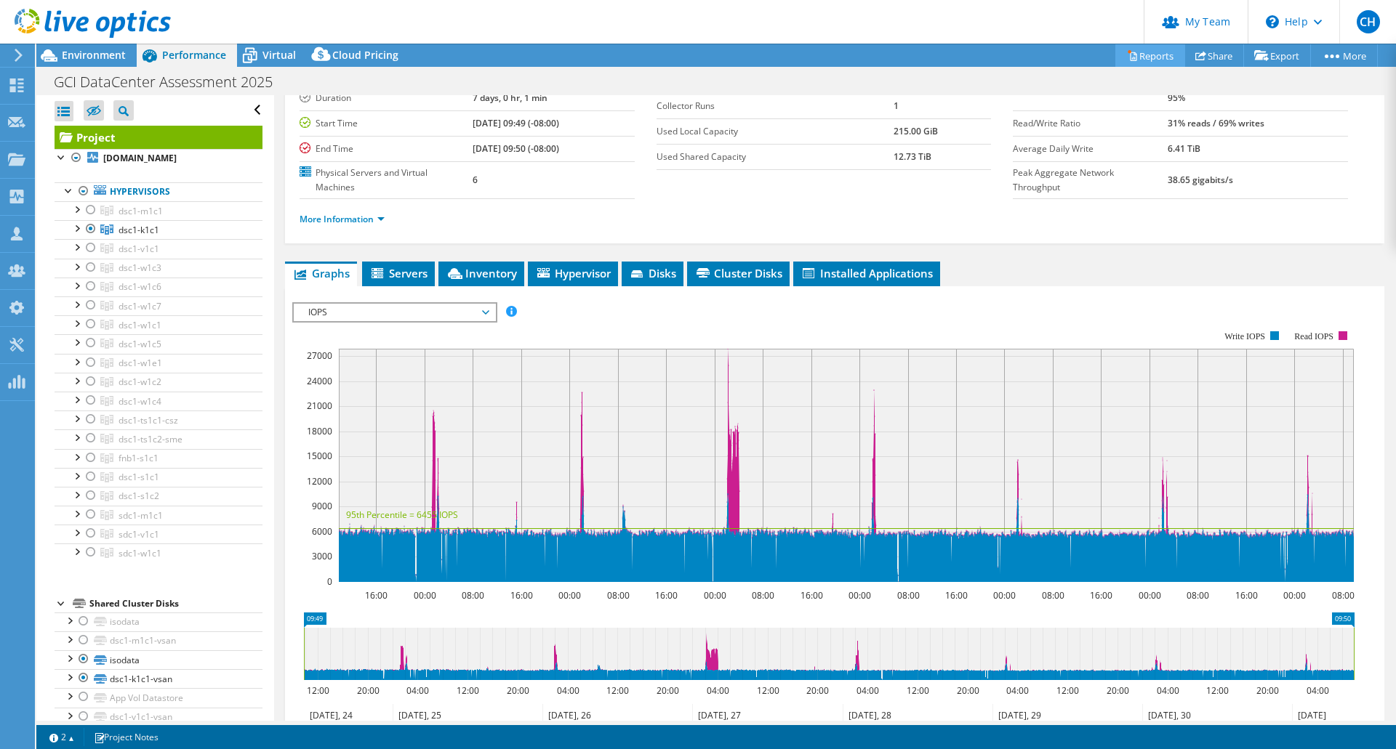
click at [1141, 52] on link "Reports" at bounding box center [1150, 55] width 70 height 23
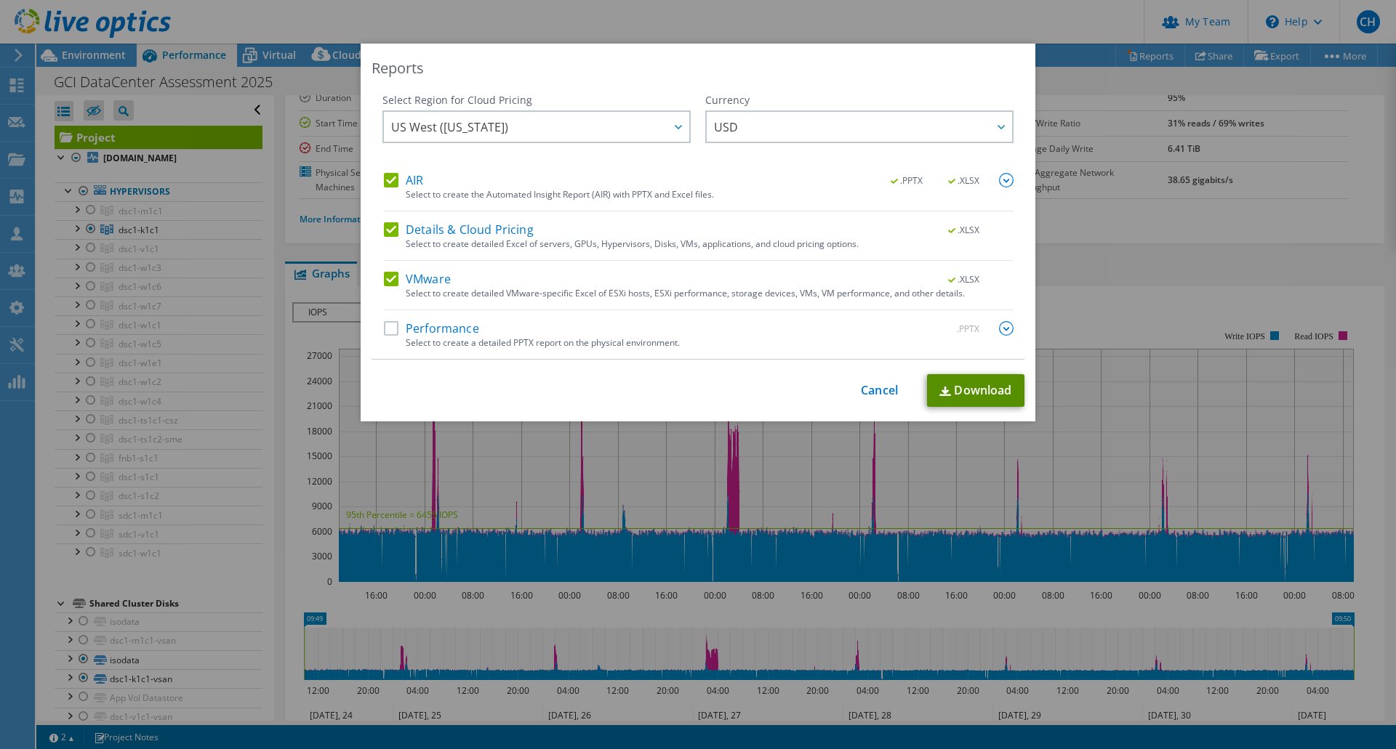
click at [943, 387] on img at bounding box center [945, 391] width 12 height 9
click at [1109, 273] on div "Reports Select Region for Cloud Pricing Asia Pacific (Hong Kong) Asia Pacific (…" at bounding box center [698, 375] width 1396 height 662
